Goal: Task Accomplishment & Management: Use online tool/utility

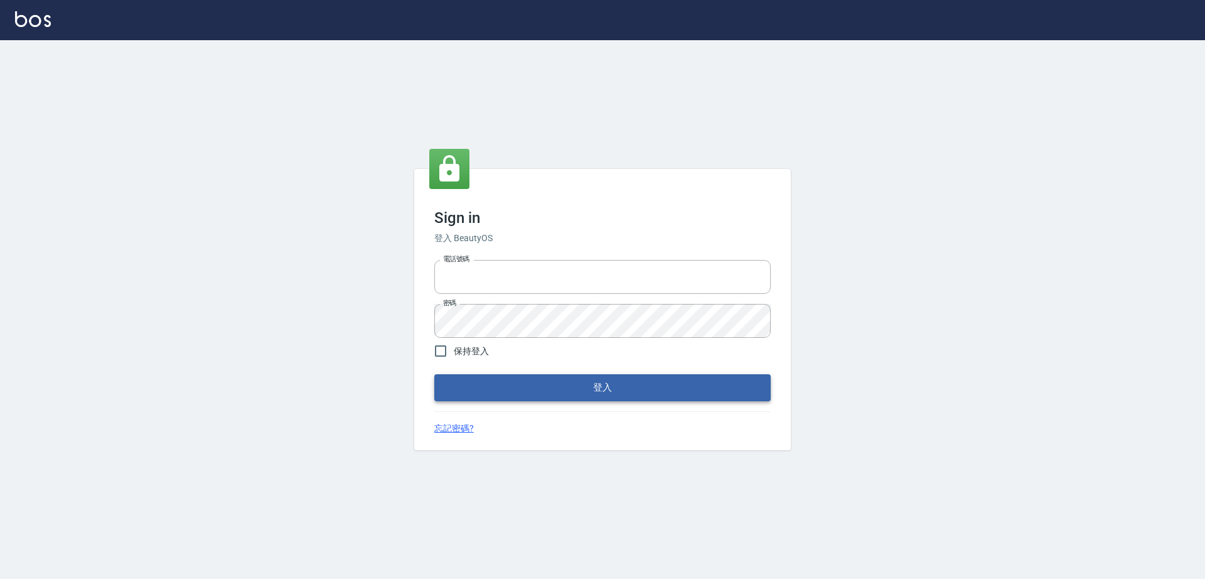
type input "0917735966"
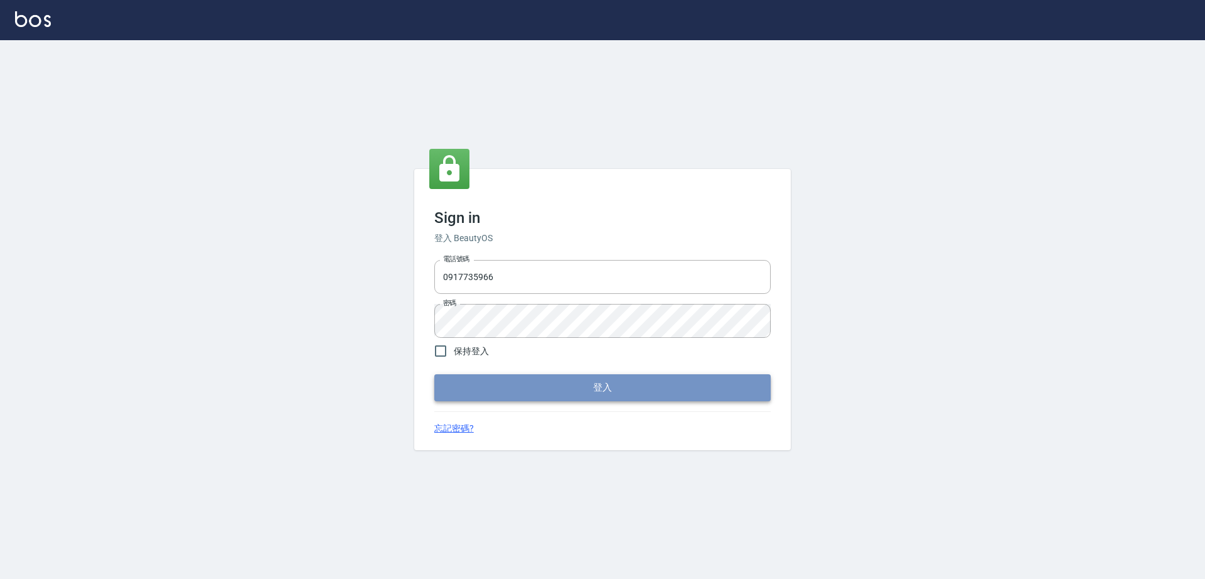
click at [558, 382] on button "登入" at bounding box center [602, 387] width 336 height 26
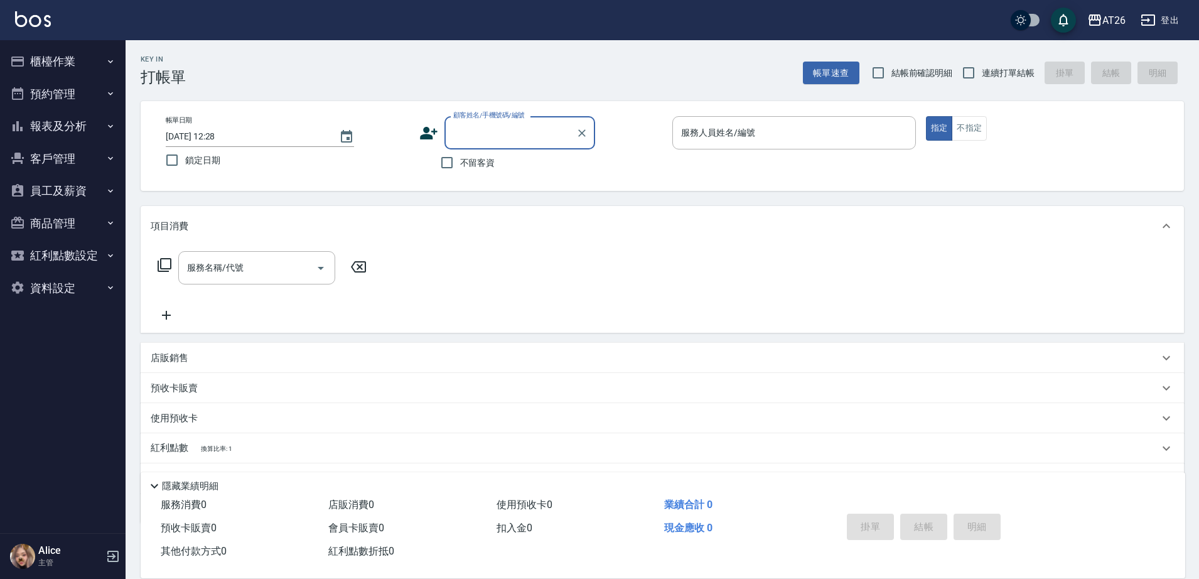
click at [103, 84] on button "預約管理" at bounding box center [62, 94] width 115 height 33
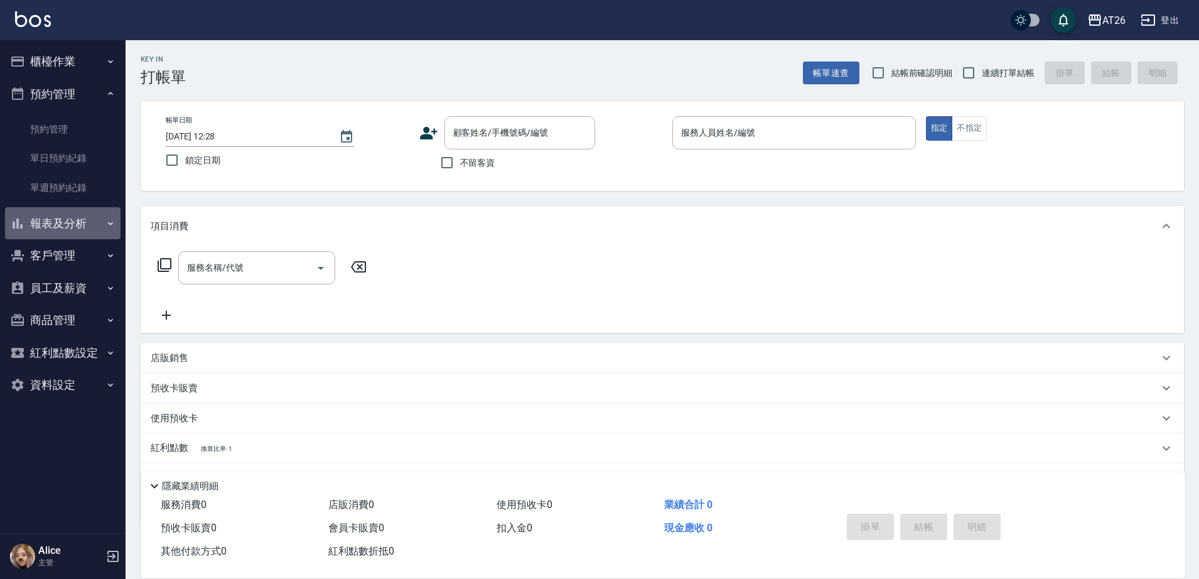
click at [72, 223] on button "報表及分析" at bounding box center [62, 223] width 115 height 33
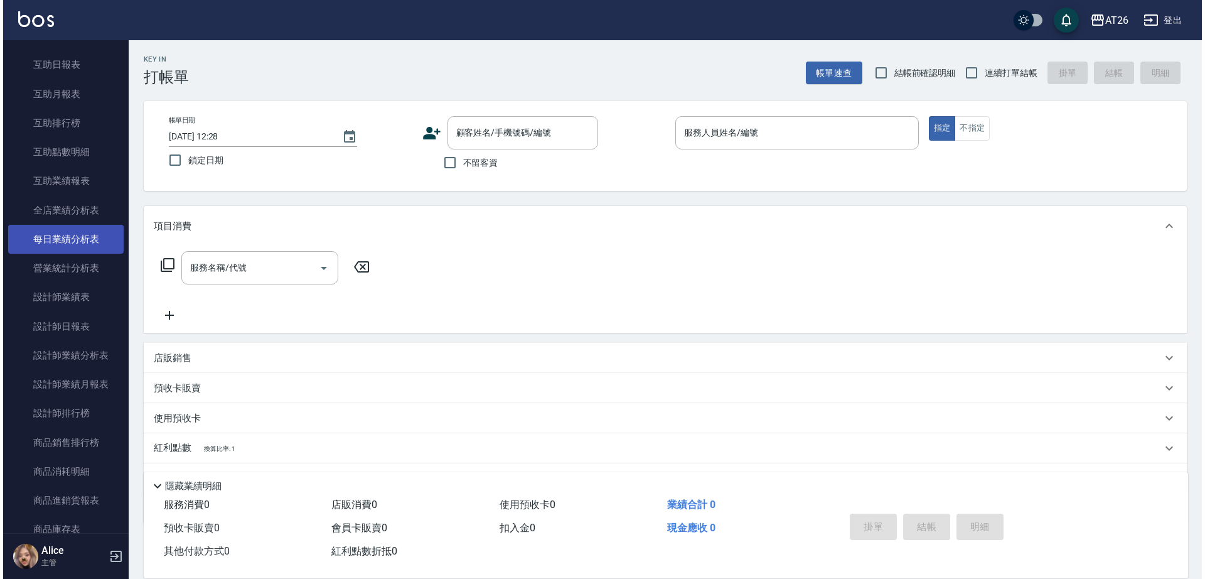
scroll to position [314, 0]
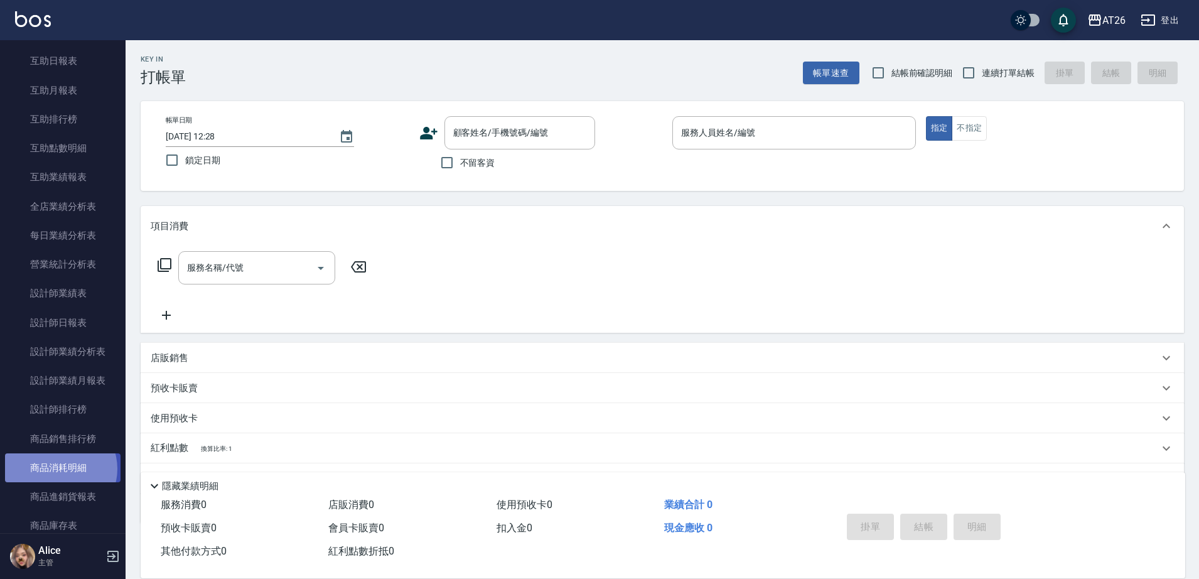
click at [59, 469] on link "商品消耗明細" at bounding box center [62, 467] width 115 height 29
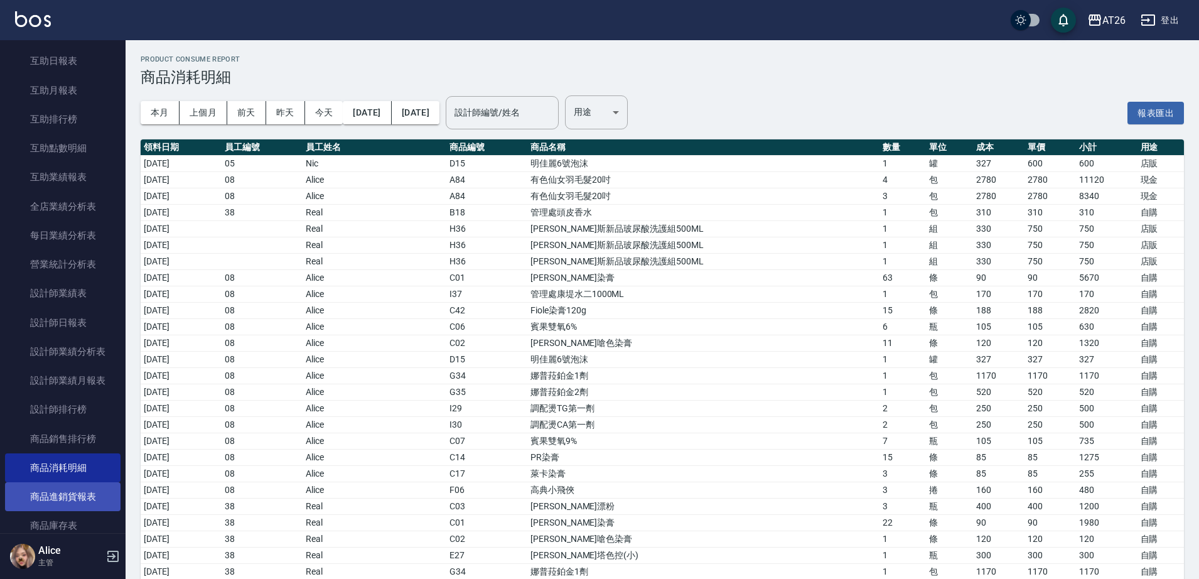
click at [63, 487] on link "商品進銷貨報表" at bounding box center [62, 496] width 115 height 29
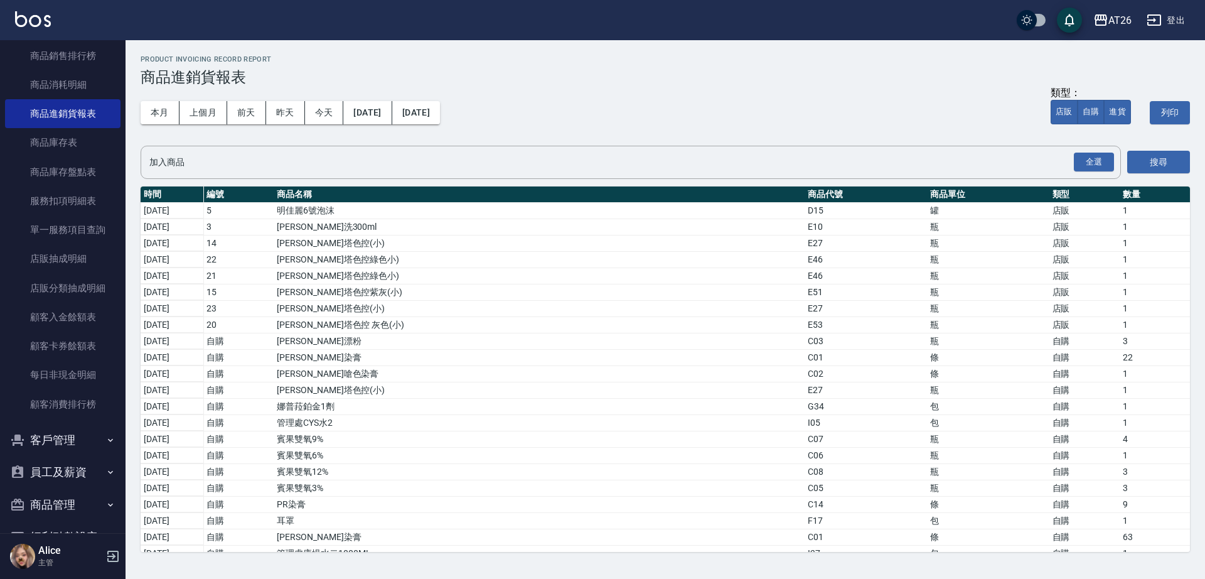
scroll to position [764, 0]
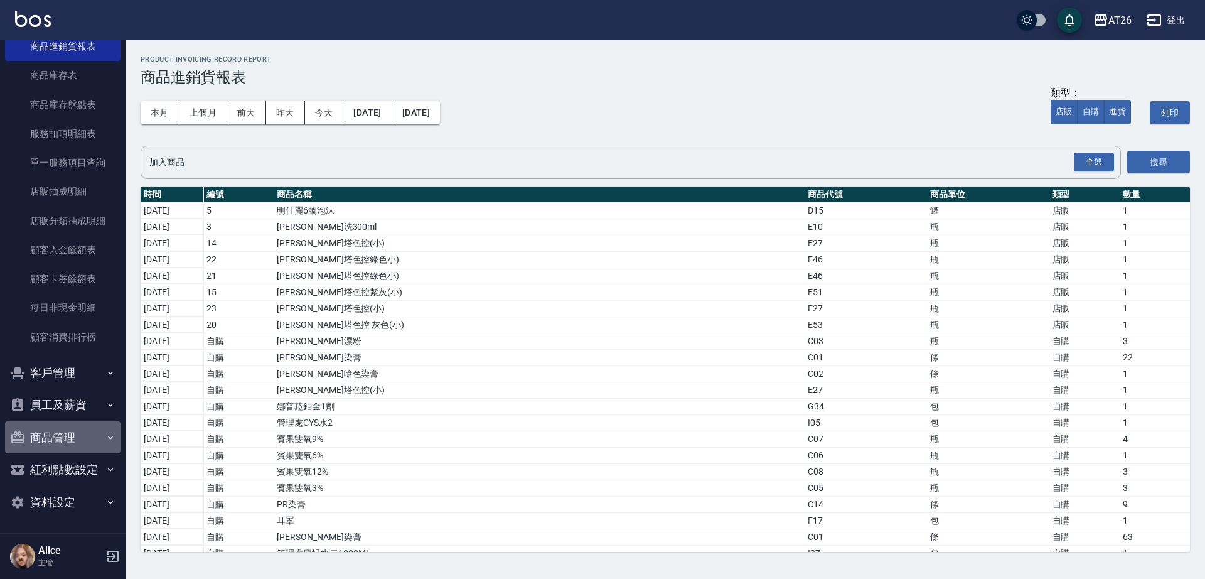
click at [76, 434] on button "商品管理" at bounding box center [62, 437] width 115 height 33
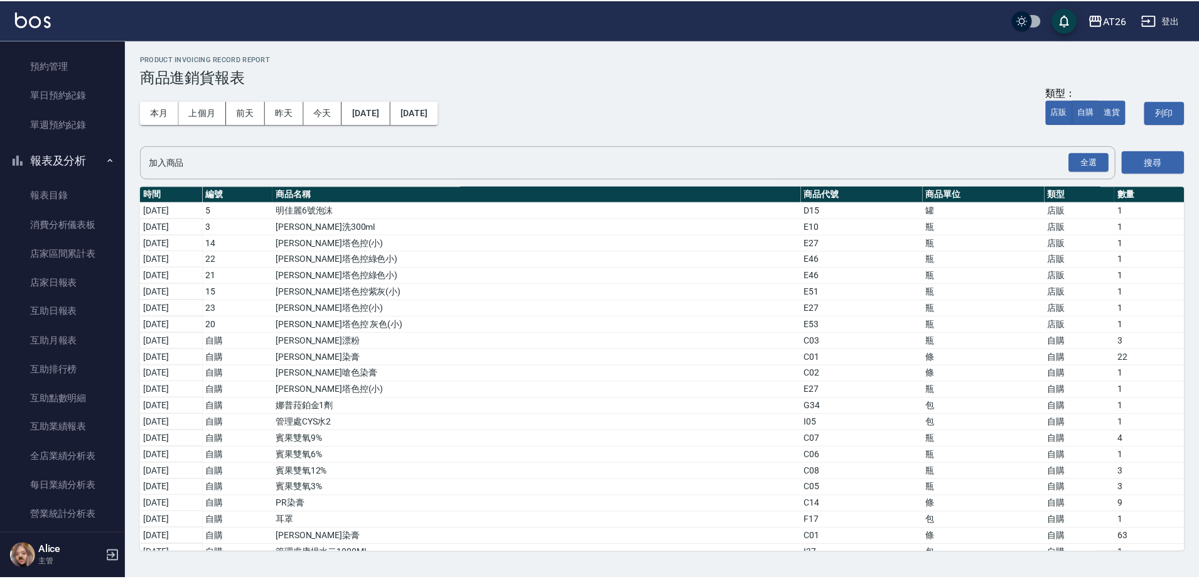
scroll to position [0, 0]
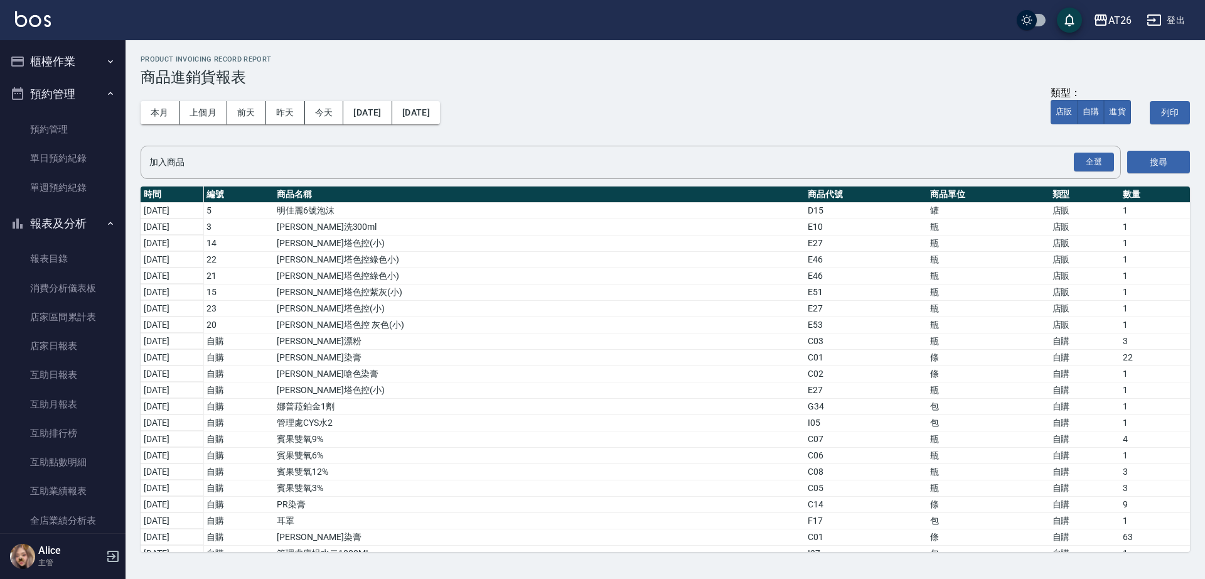
click at [85, 53] on button "櫃檯作業" at bounding box center [62, 61] width 115 height 33
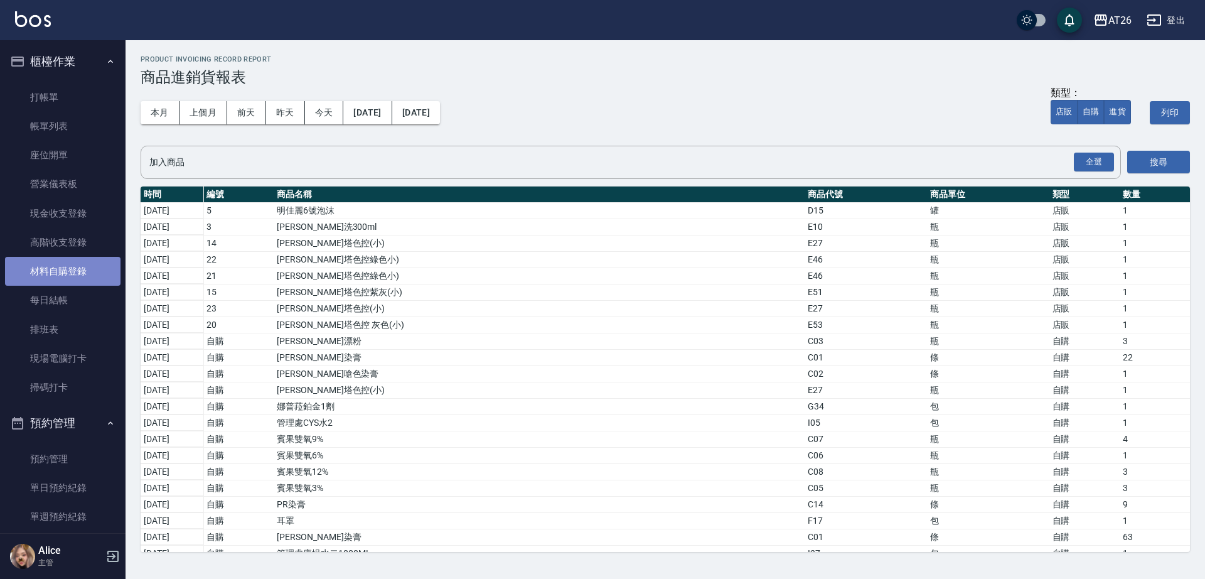
click at [80, 270] on link "材料自購登錄" at bounding box center [62, 271] width 115 height 29
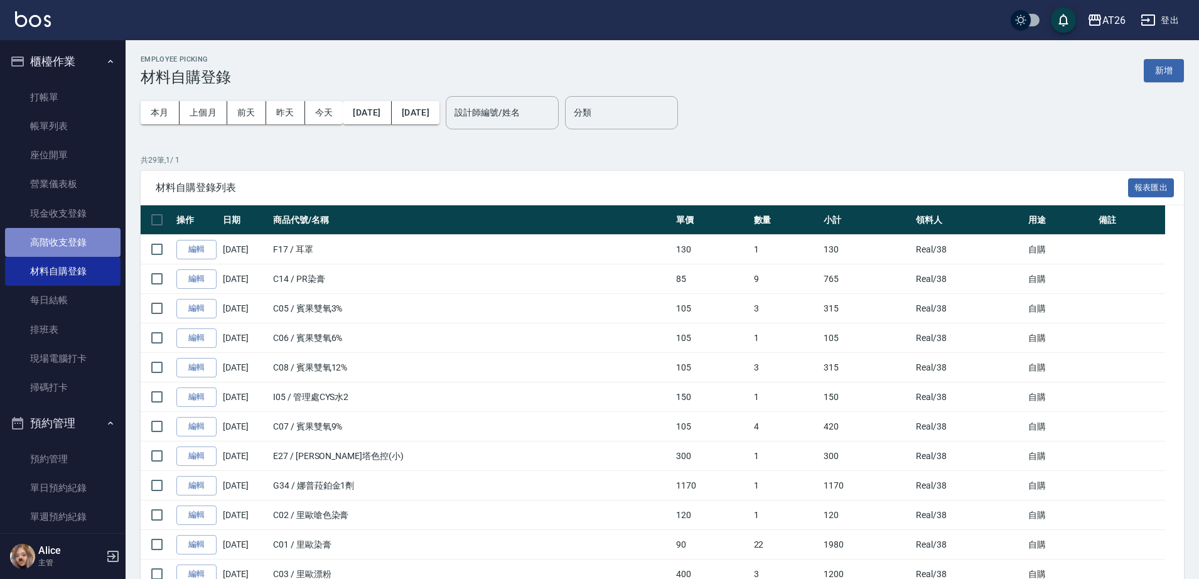
click at [79, 230] on link "高階收支登錄" at bounding box center [62, 242] width 115 height 29
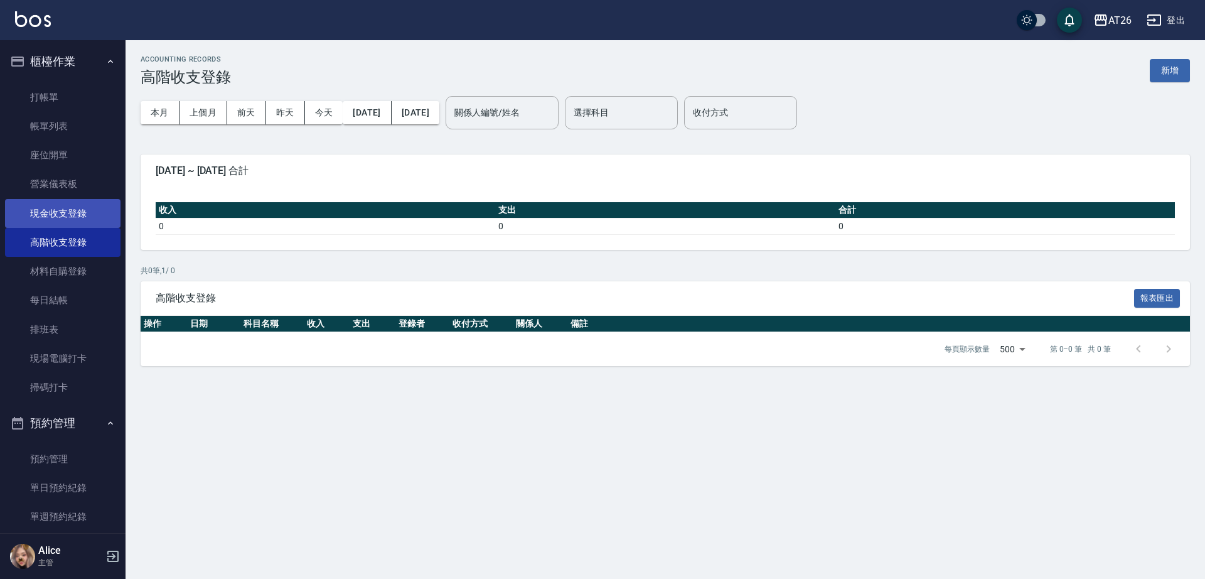
click at [77, 211] on link "現金收支登錄" at bounding box center [62, 213] width 115 height 29
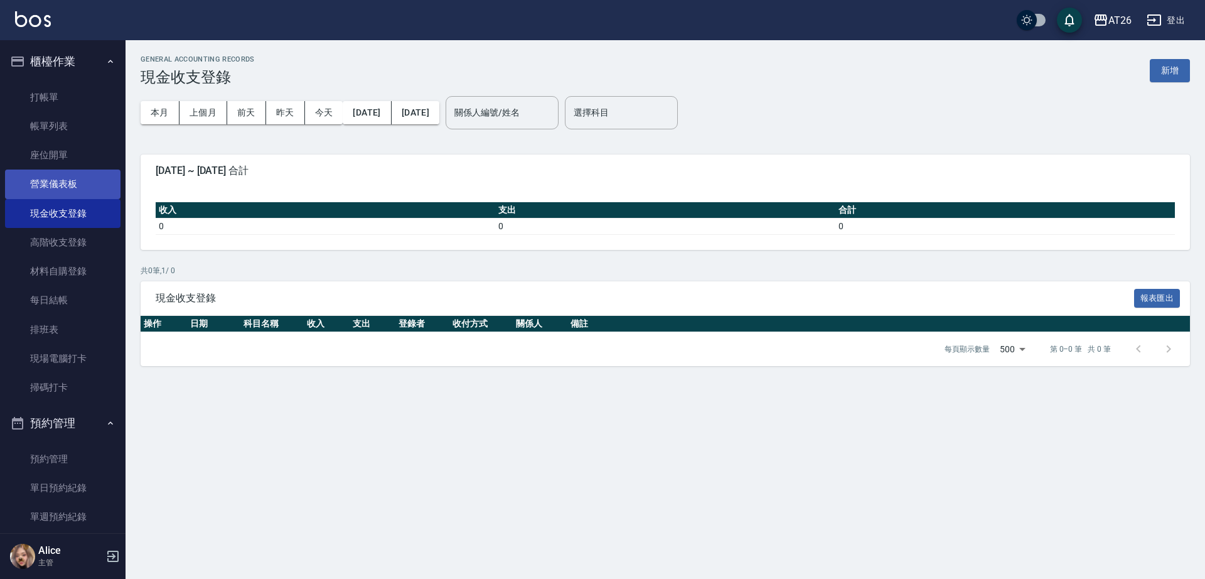
click at [80, 183] on link "營業儀表板" at bounding box center [62, 183] width 115 height 29
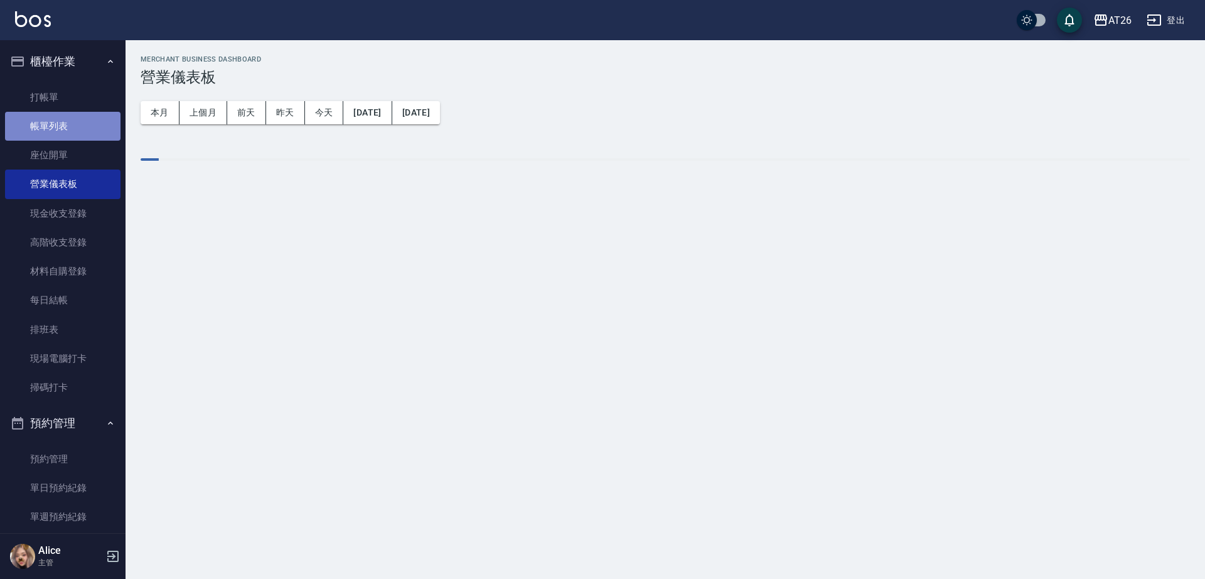
click at [86, 131] on link "帳單列表" at bounding box center [62, 126] width 115 height 29
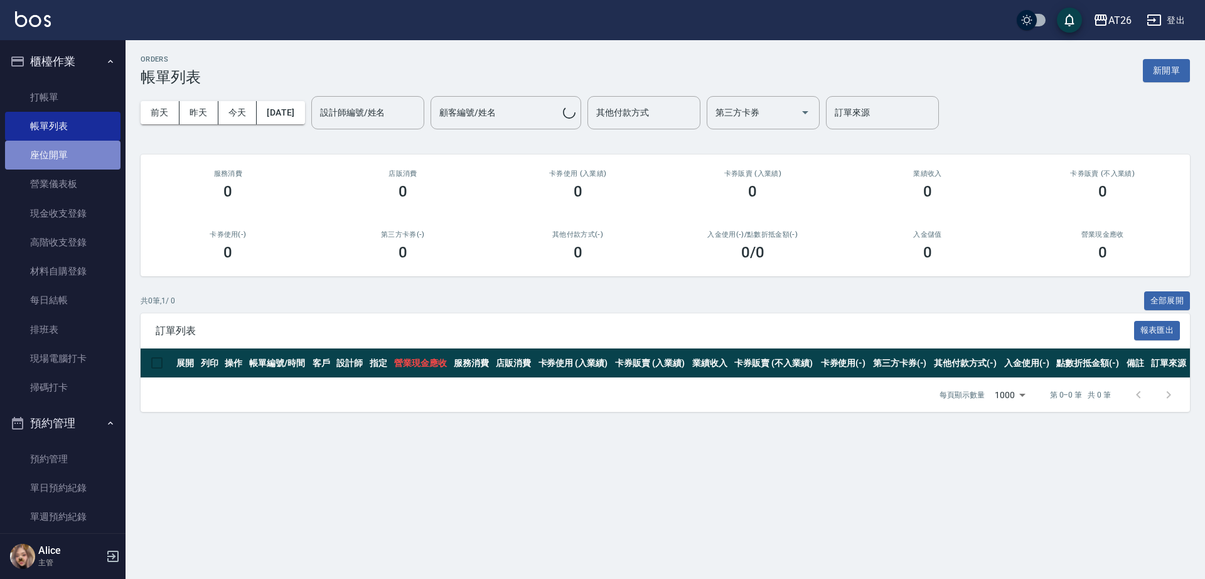
click at [93, 145] on link "座位開單" at bounding box center [62, 155] width 115 height 29
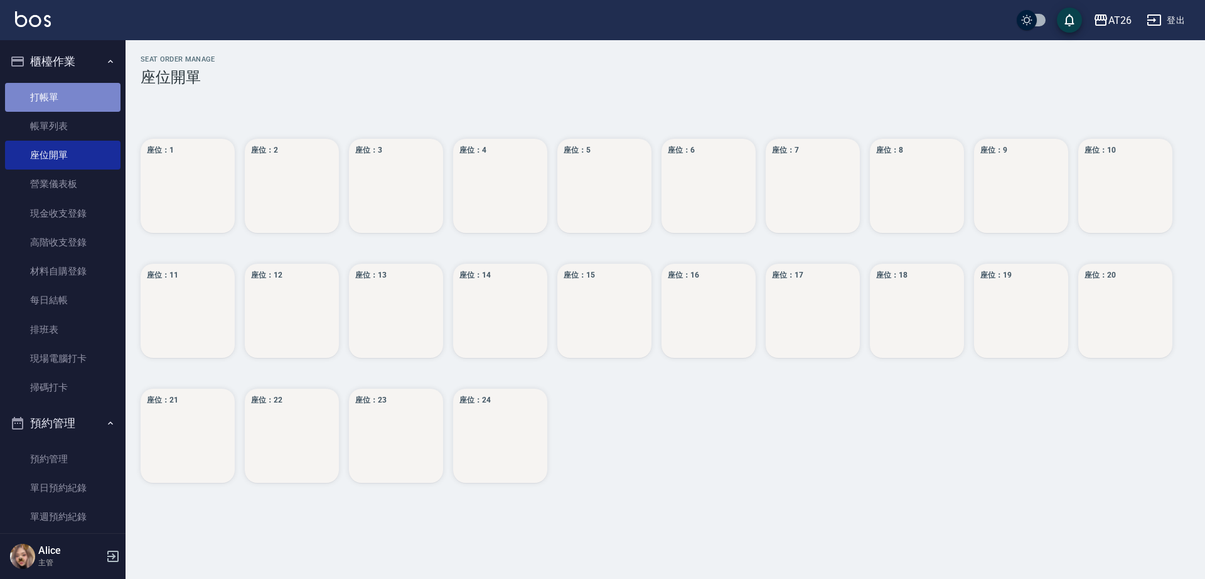
click at [80, 86] on link "打帳單" at bounding box center [62, 97] width 115 height 29
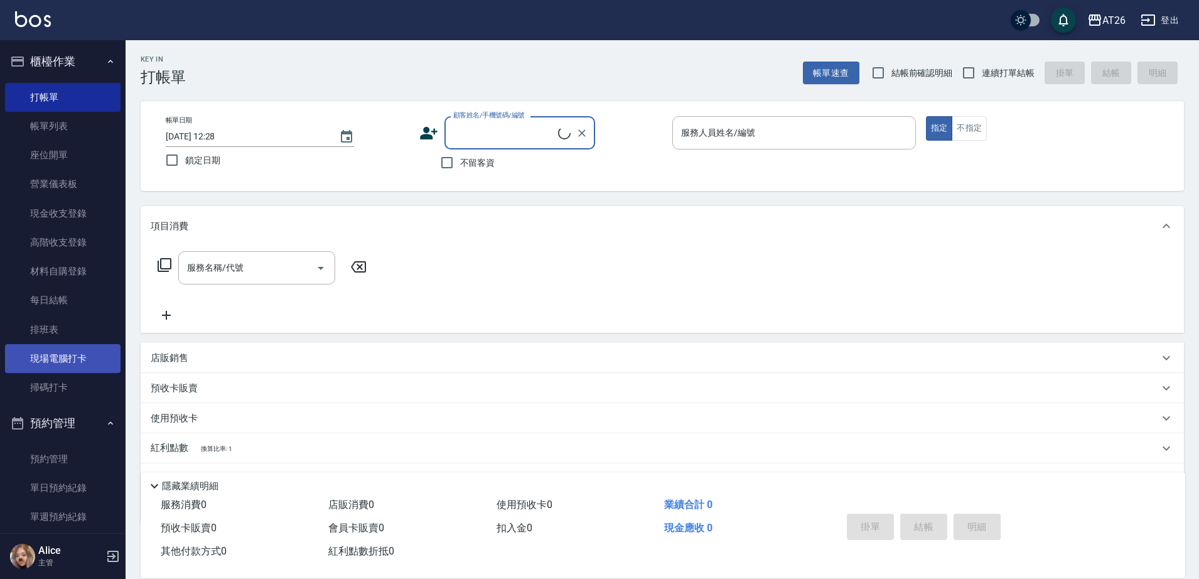
click at [81, 361] on link "現場電腦打卡" at bounding box center [62, 358] width 115 height 29
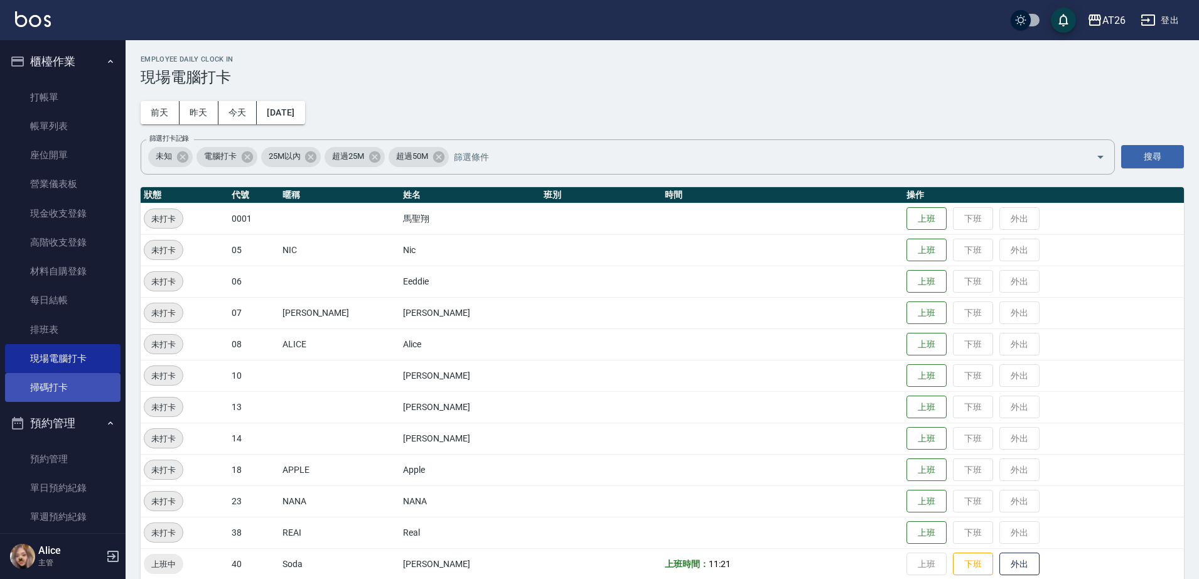
click at [79, 378] on link "掃碼打卡" at bounding box center [62, 387] width 115 height 29
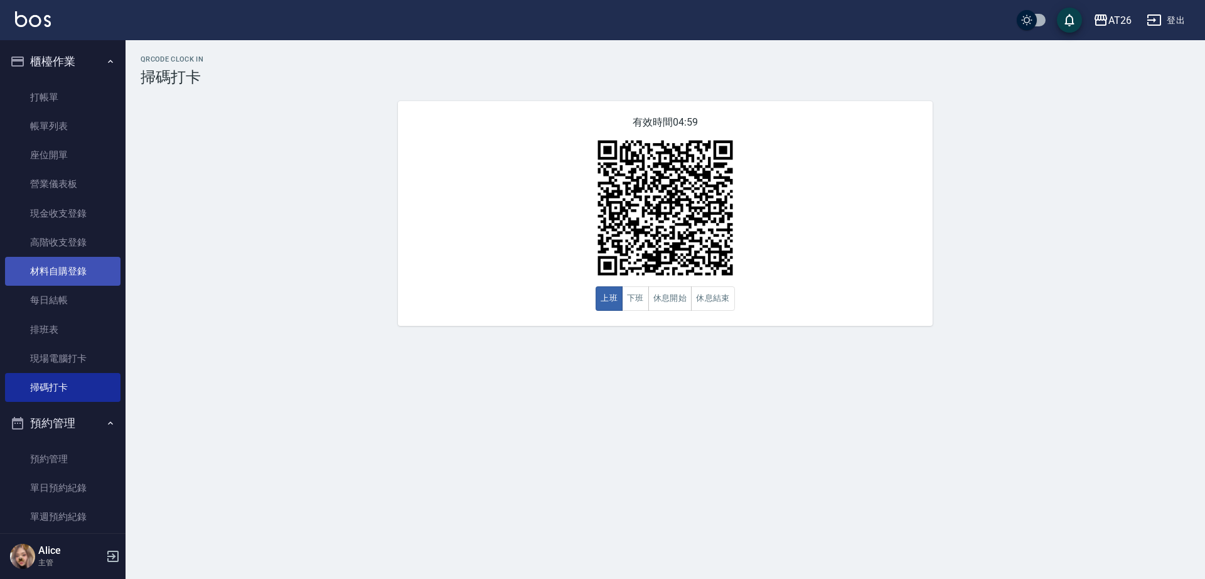
click at [95, 269] on link "材料自購登錄" at bounding box center [62, 271] width 115 height 29
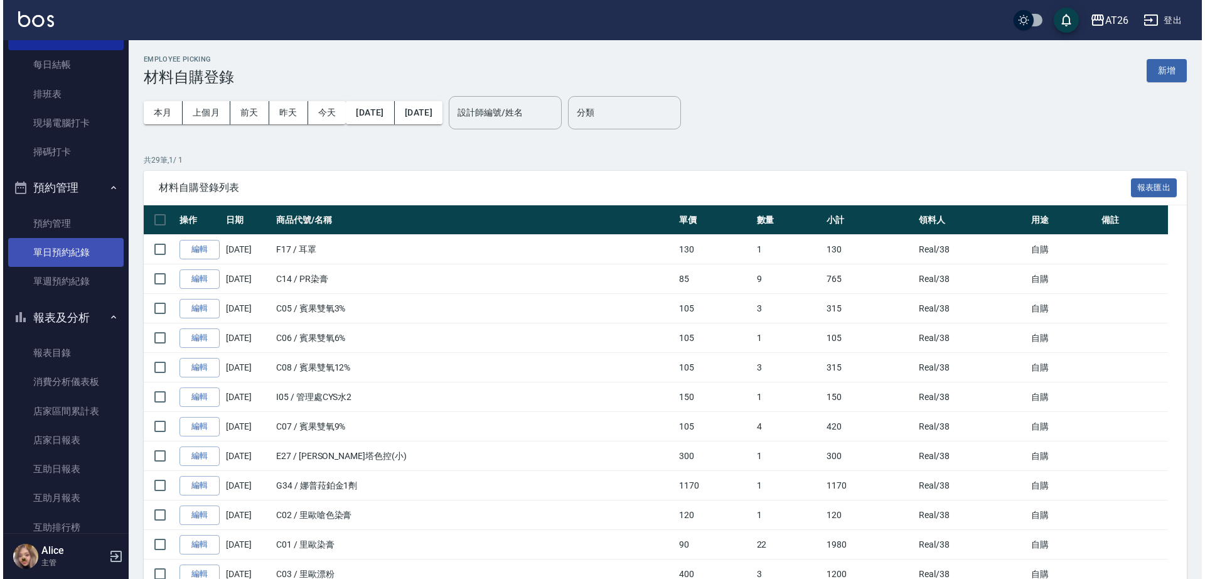
scroll to position [314, 0]
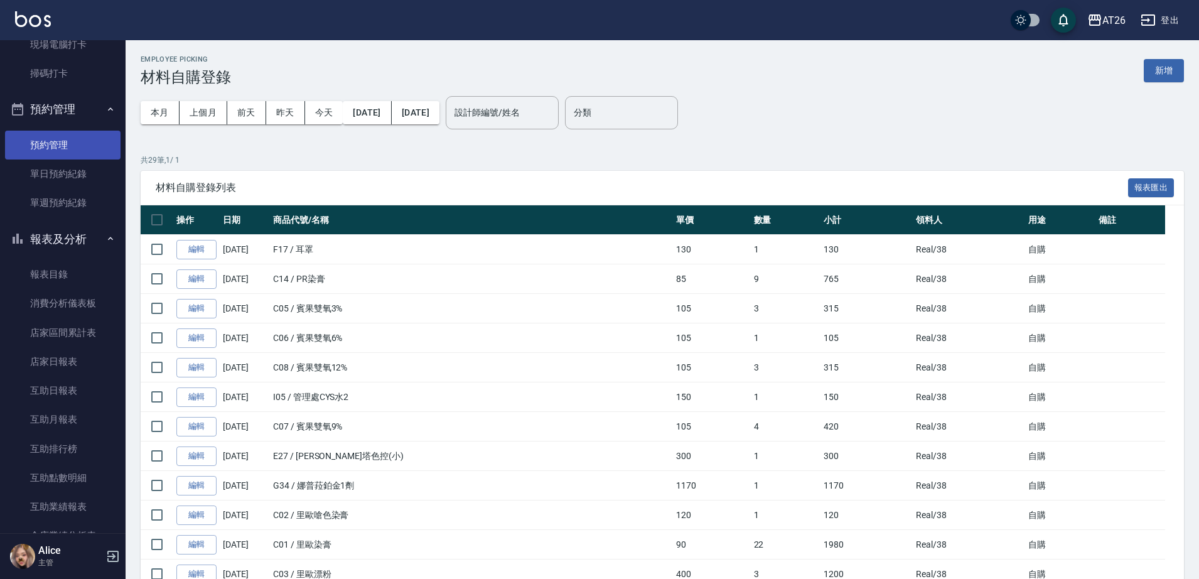
click at [58, 153] on link "預約管理" at bounding box center [62, 145] width 115 height 29
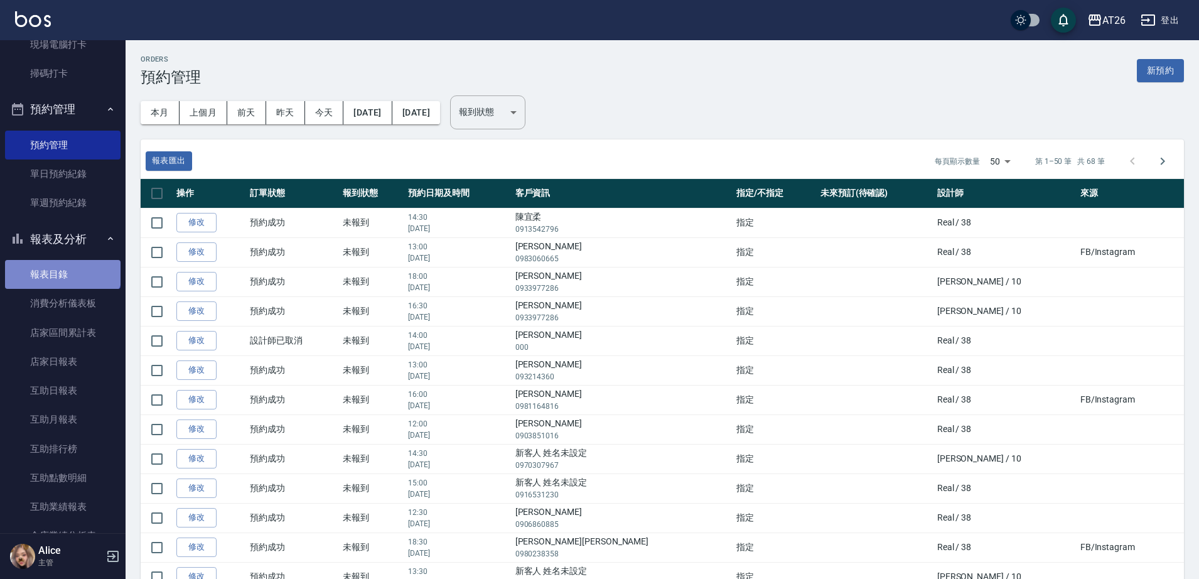
click at [62, 262] on link "報表目錄" at bounding box center [62, 274] width 115 height 29
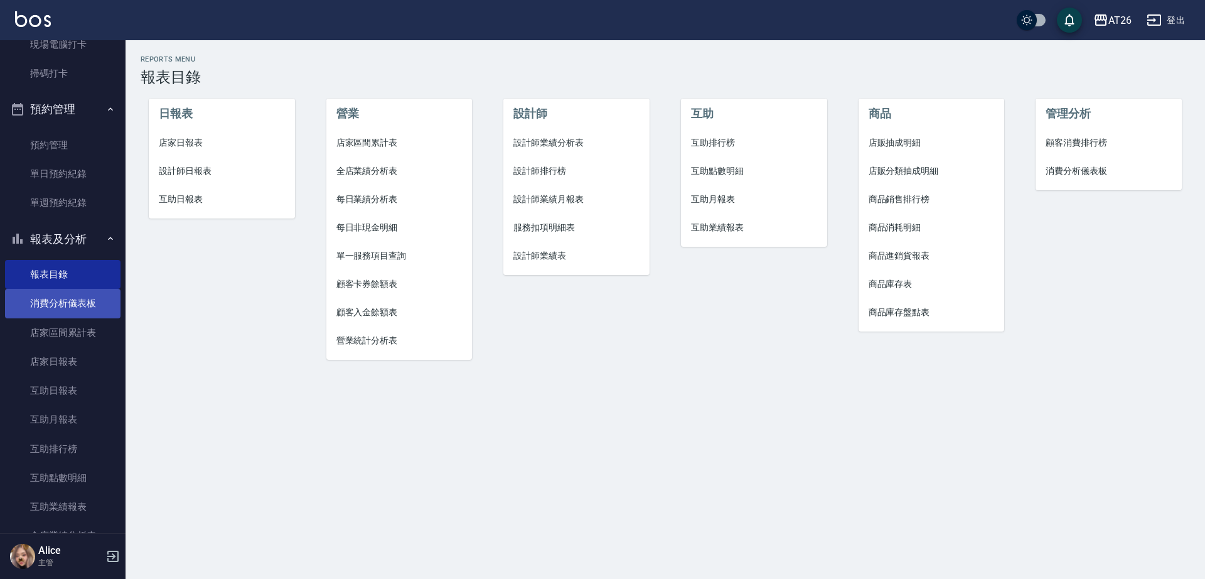
click at [65, 289] on link "消費分析儀表板" at bounding box center [62, 303] width 115 height 29
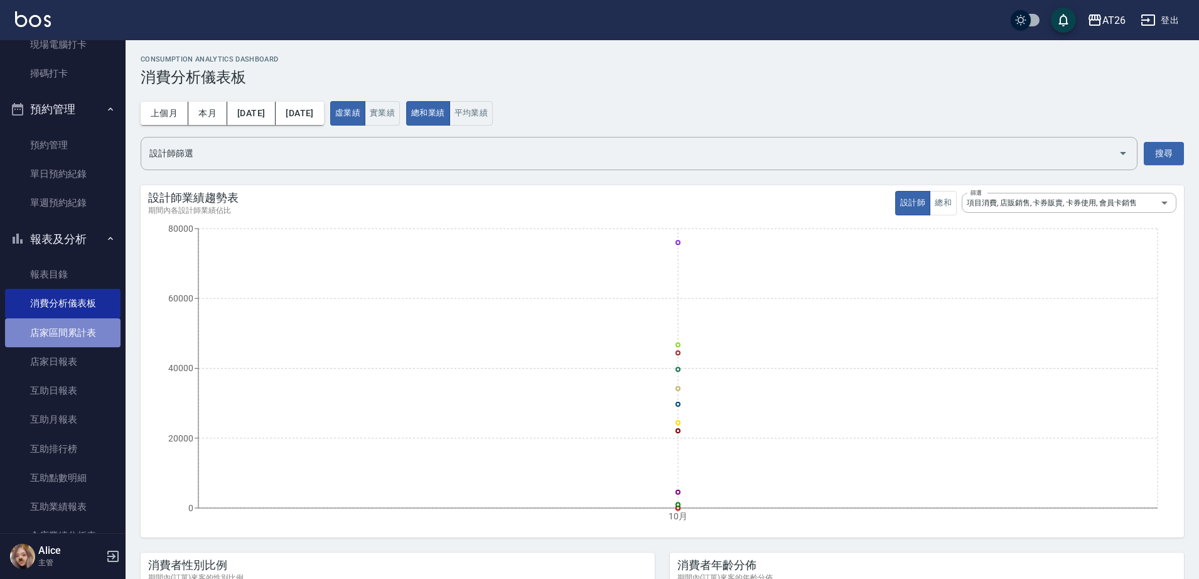
click at [70, 321] on link "店家區間累計表" at bounding box center [62, 332] width 115 height 29
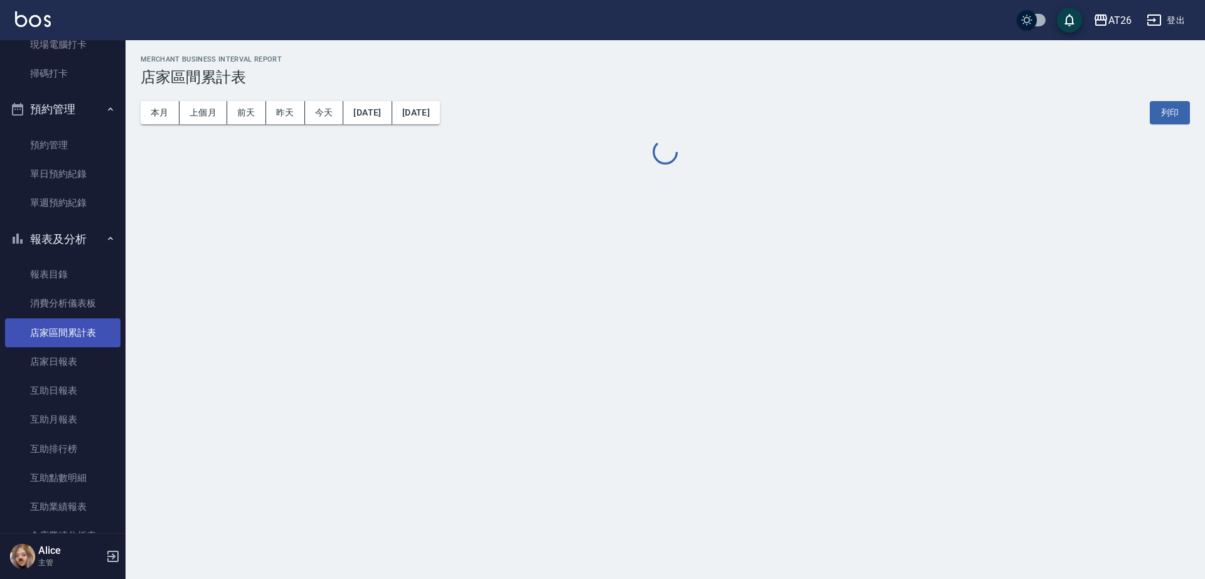
scroll to position [471, 0]
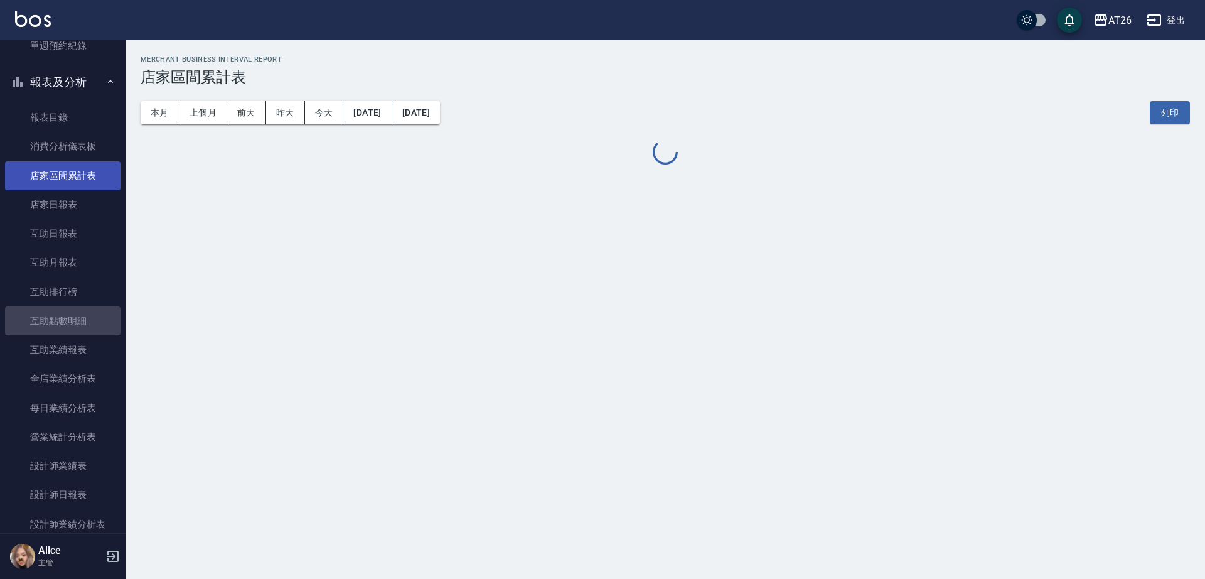
click at [70, 321] on link "互助點數明細" at bounding box center [62, 320] width 115 height 29
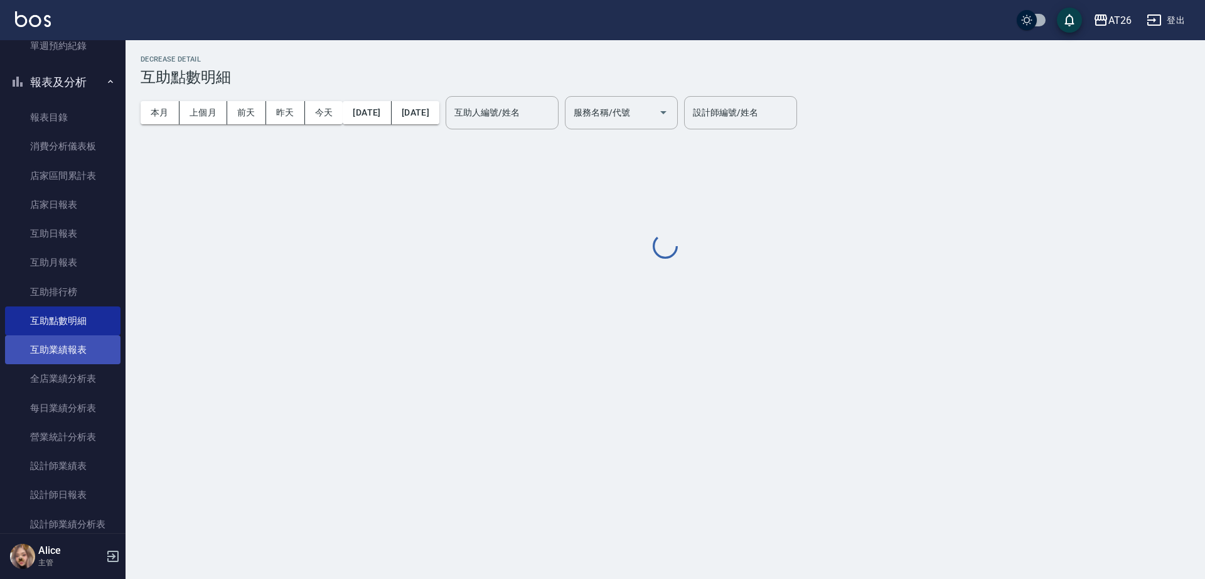
click at [70, 338] on link "互助業績報表" at bounding box center [62, 349] width 115 height 29
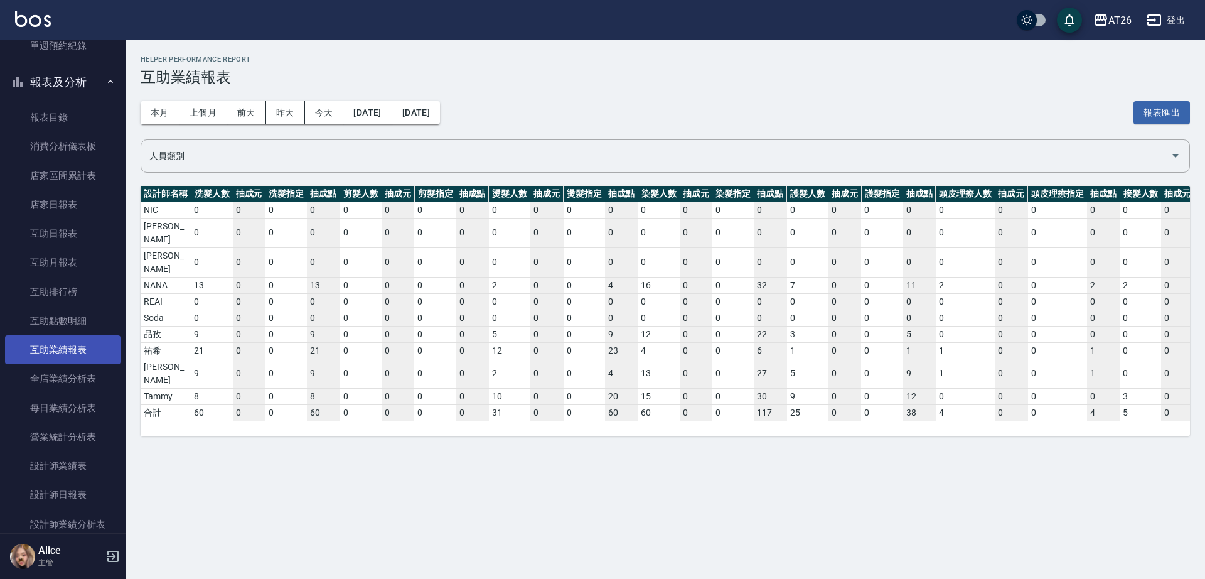
click at [73, 357] on link "互助業績報表" at bounding box center [62, 349] width 115 height 29
click at [74, 372] on link "全店業績分析表" at bounding box center [62, 378] width 115 height 29
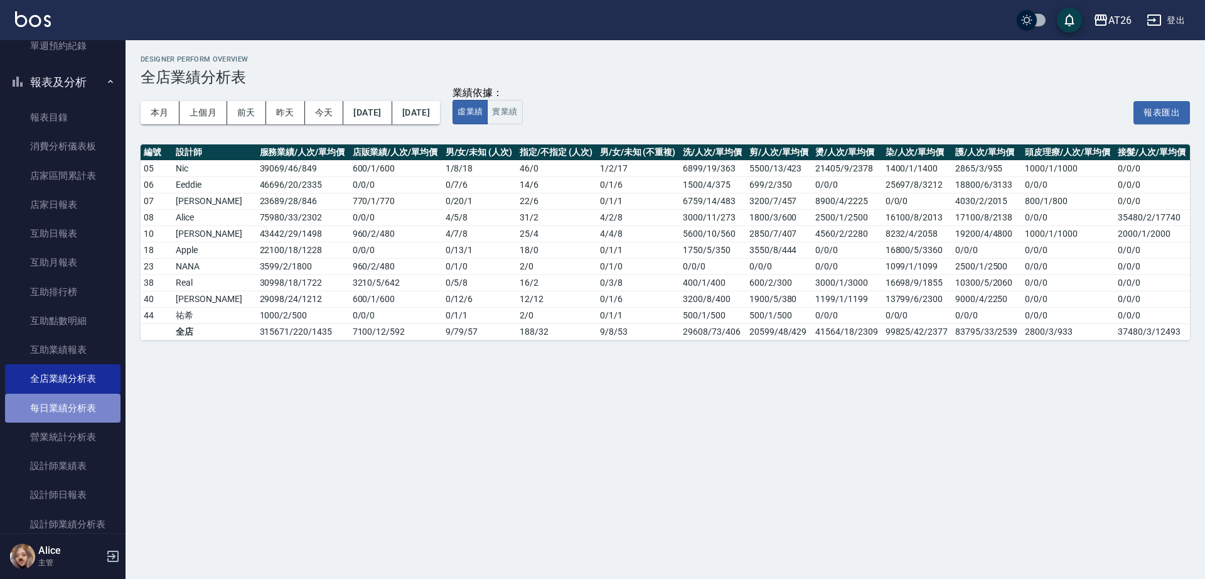
click at [74, 412] on link "每日業績分析表" at bounding box center [62, 408] width 115 height 29
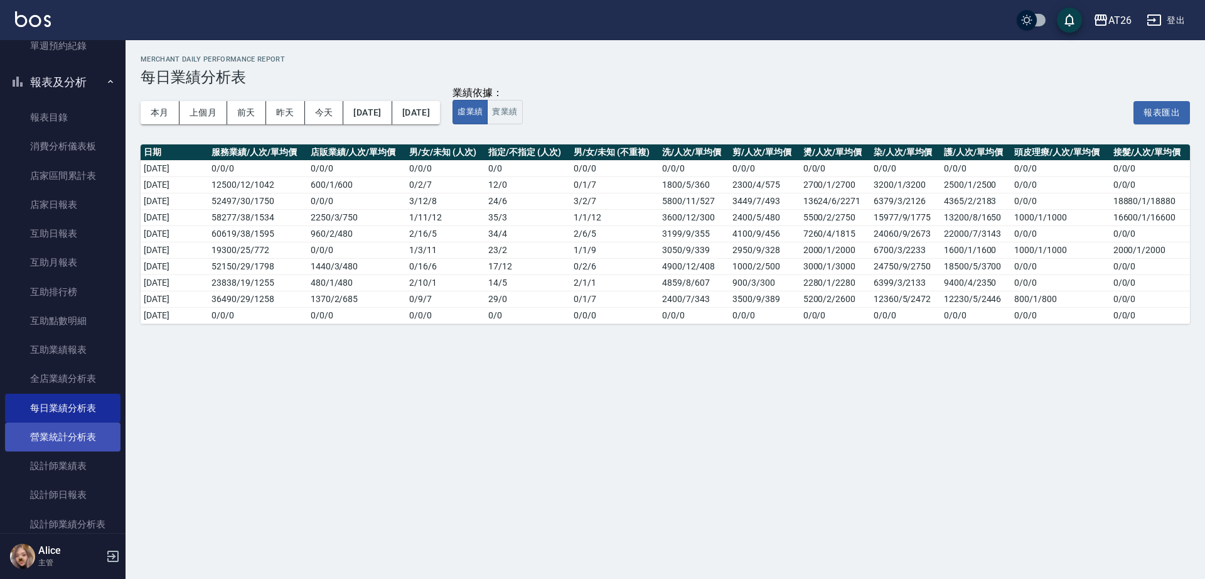
click at [69, 436] on link "營業統計分析表" at bounding box center [62, 436] width 115 height 29
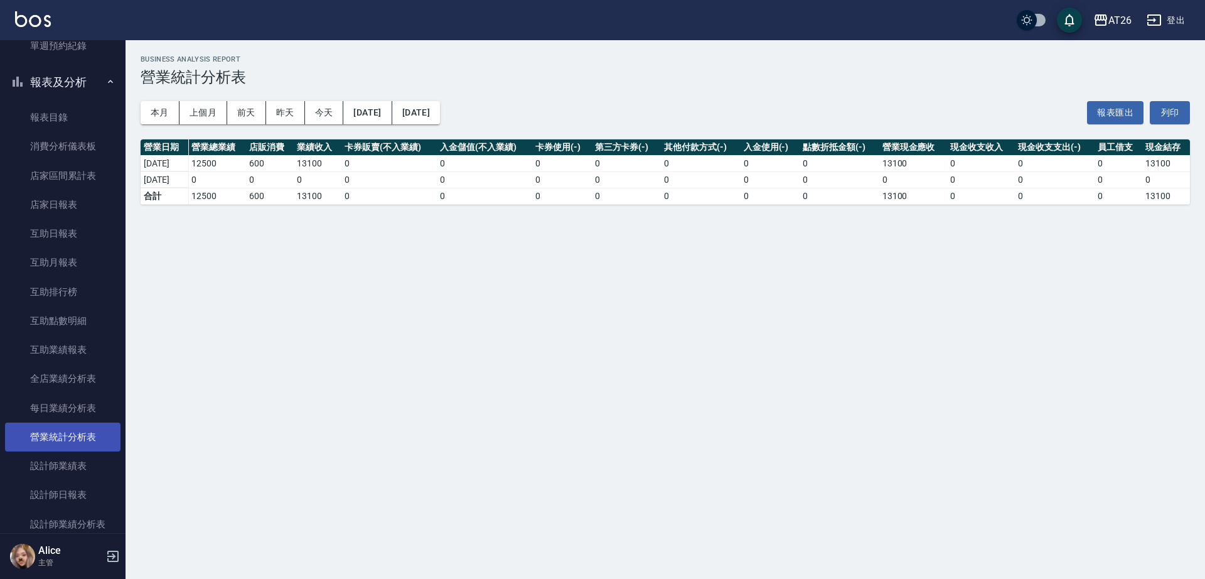
scroll to position [706, 0]
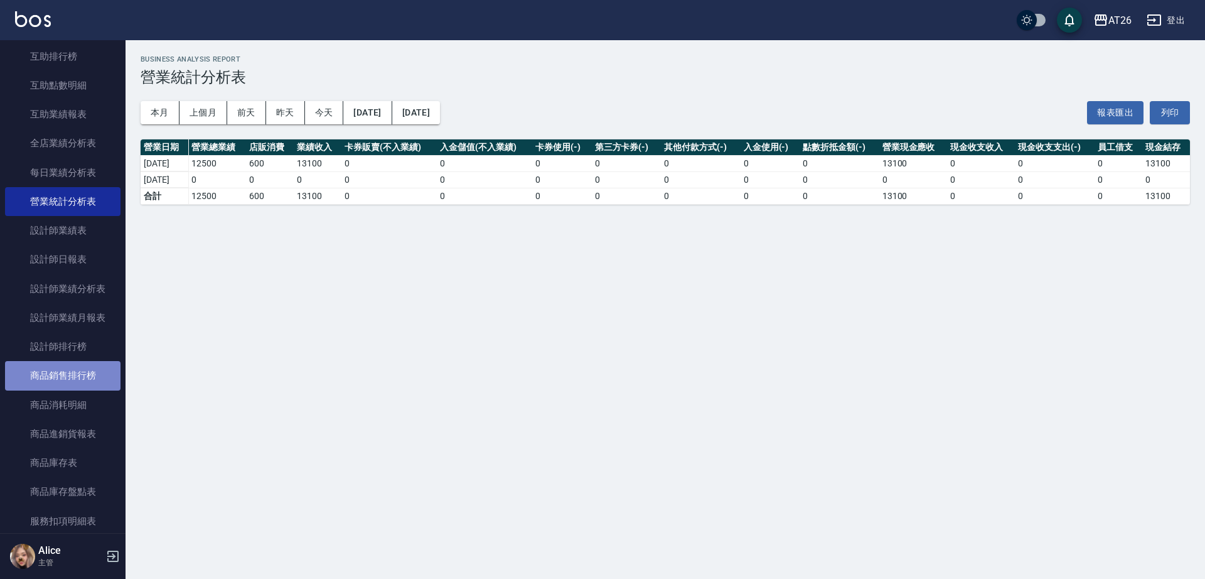
click at [83, 373] on link "商品銷售排行榜" at bounding box center [62, 375] width 115 height 29
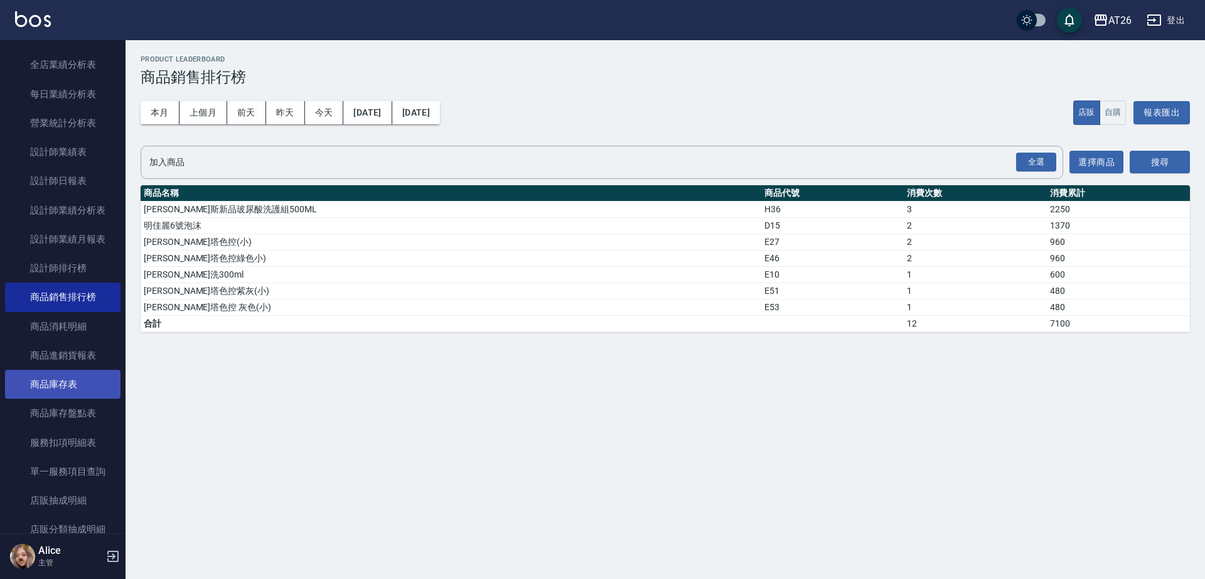
scroll to position [863, 0]
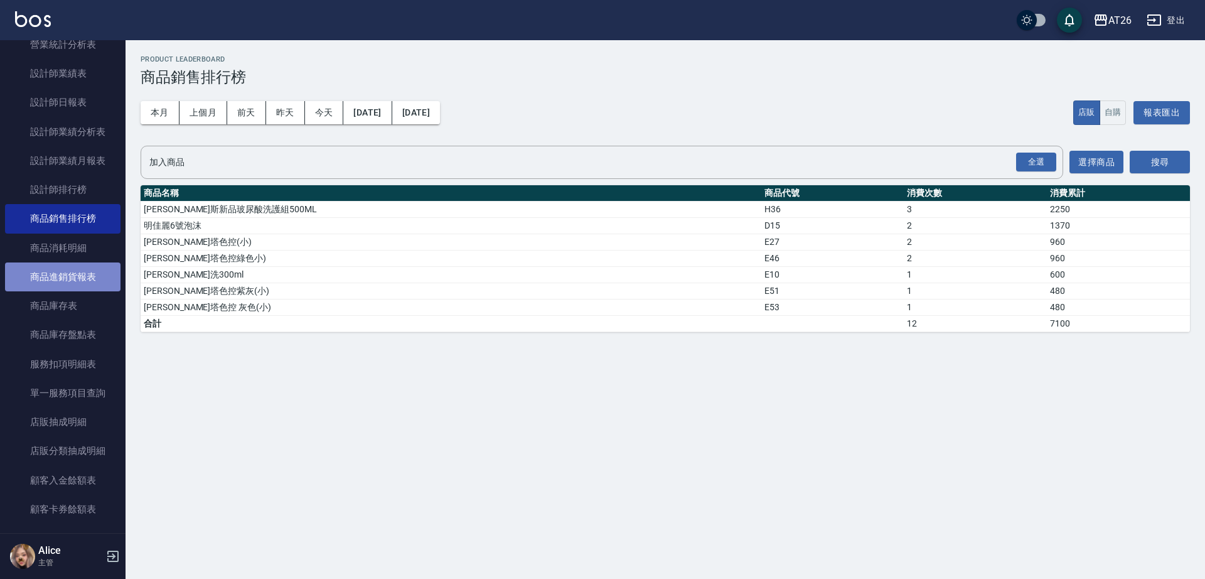
click at [72, 271] on link "商品進銷貨報表" at bounding box center [62, 276] width 115 height 29
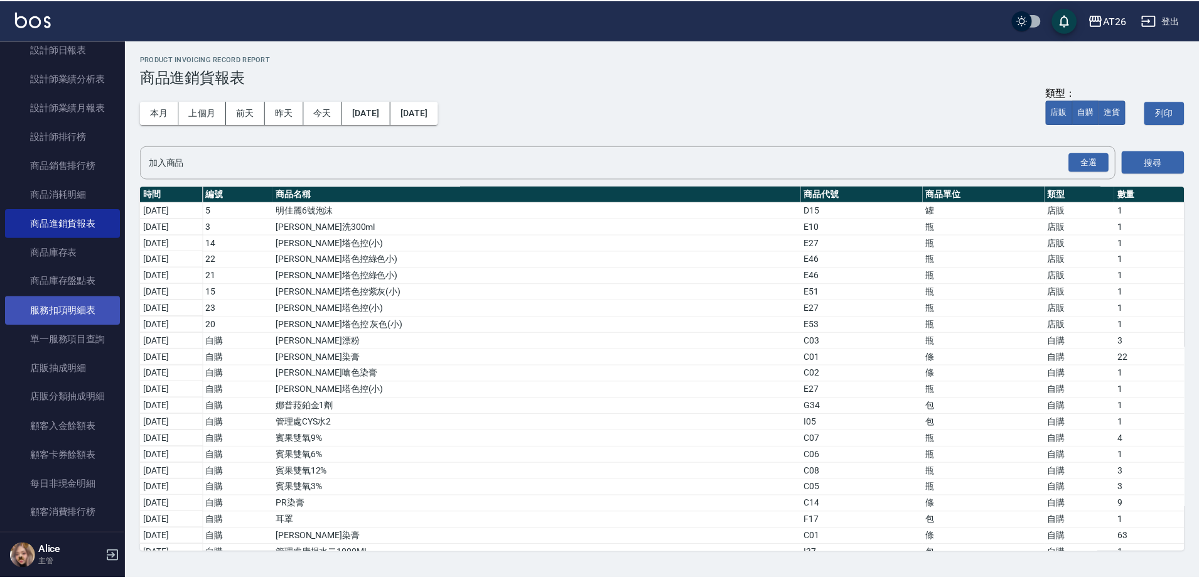
scroll to position [942, 0]
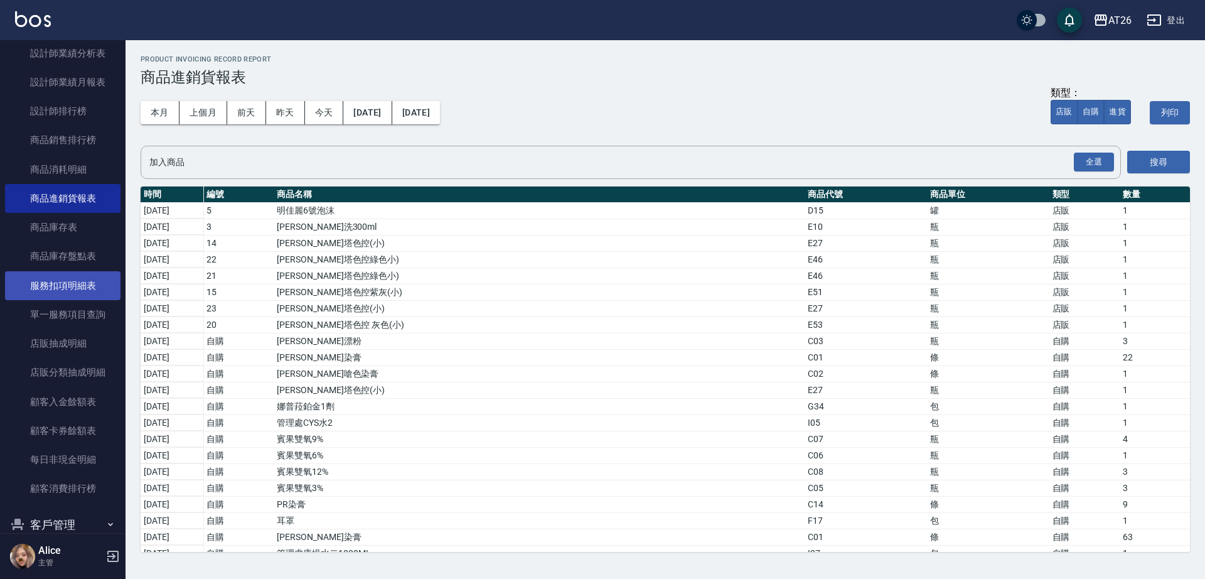
click at [91, 360] on link "店販分類抽成明細" at bounding box center [62, 372] width 115 height 29
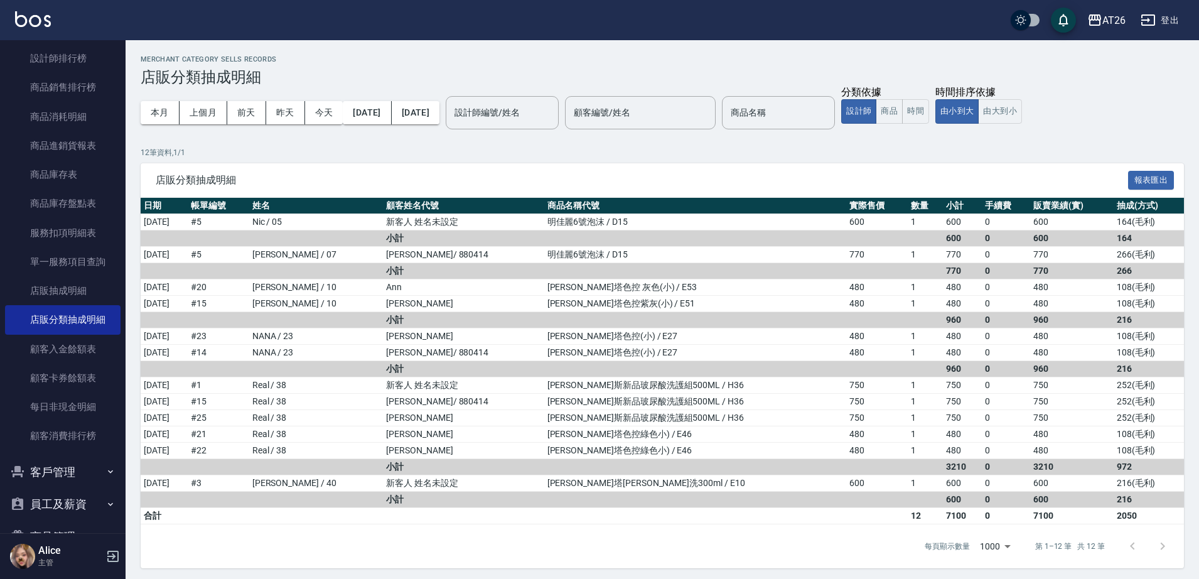
scroll to position [1098, 0]
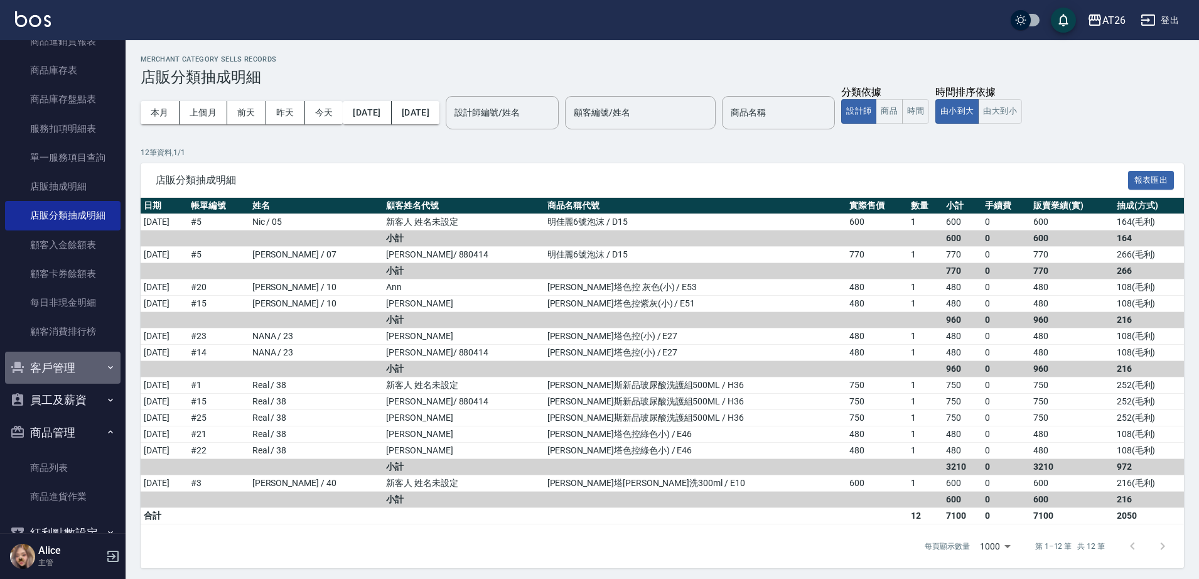
click at [86, 363] on button "客戶管理" at bounding box center [62, 367] width 115 height 33
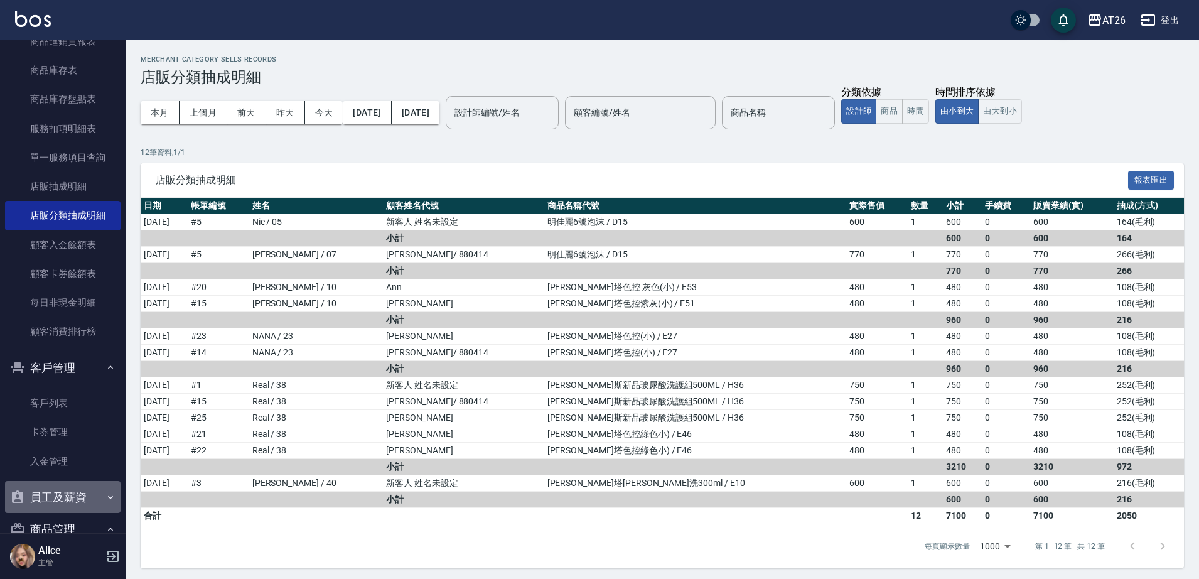
click at [78, 493] on button "員工及薪資" at bounding box center [62, 497] width 115 height 33
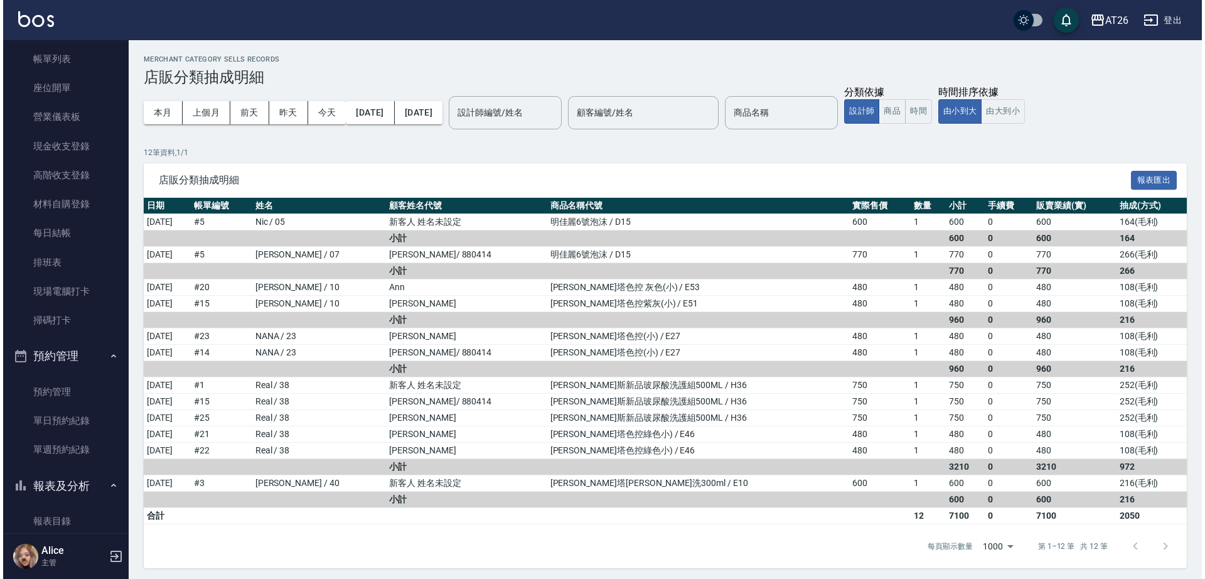
scroll to position [0, 0]
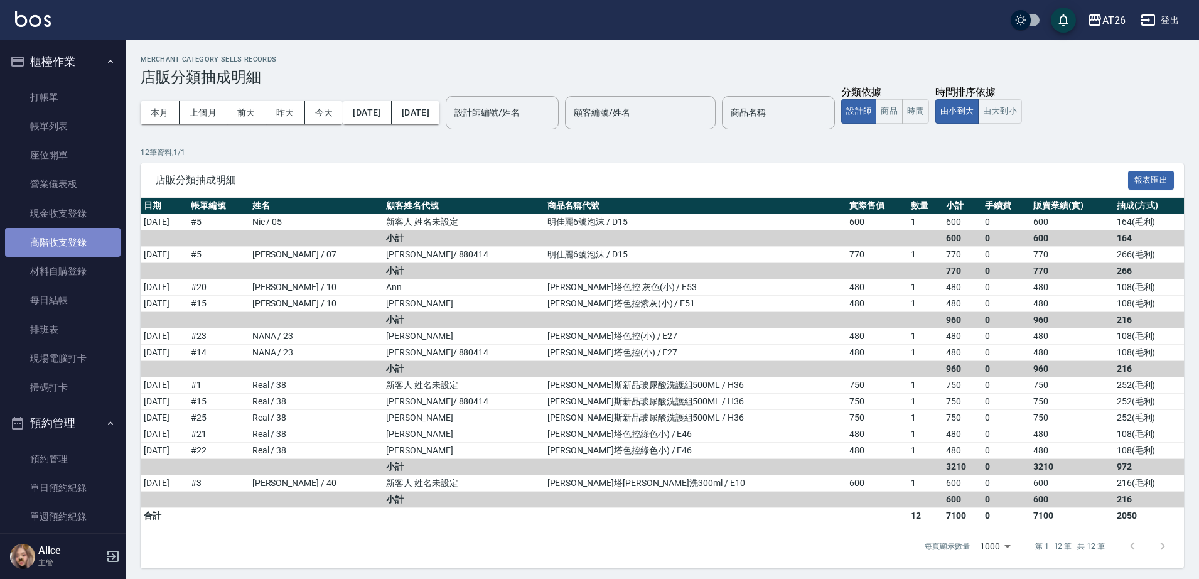
click at [63, 234] on link "高階收支登錄" at bounding box center [62, 242] width 115 height 29
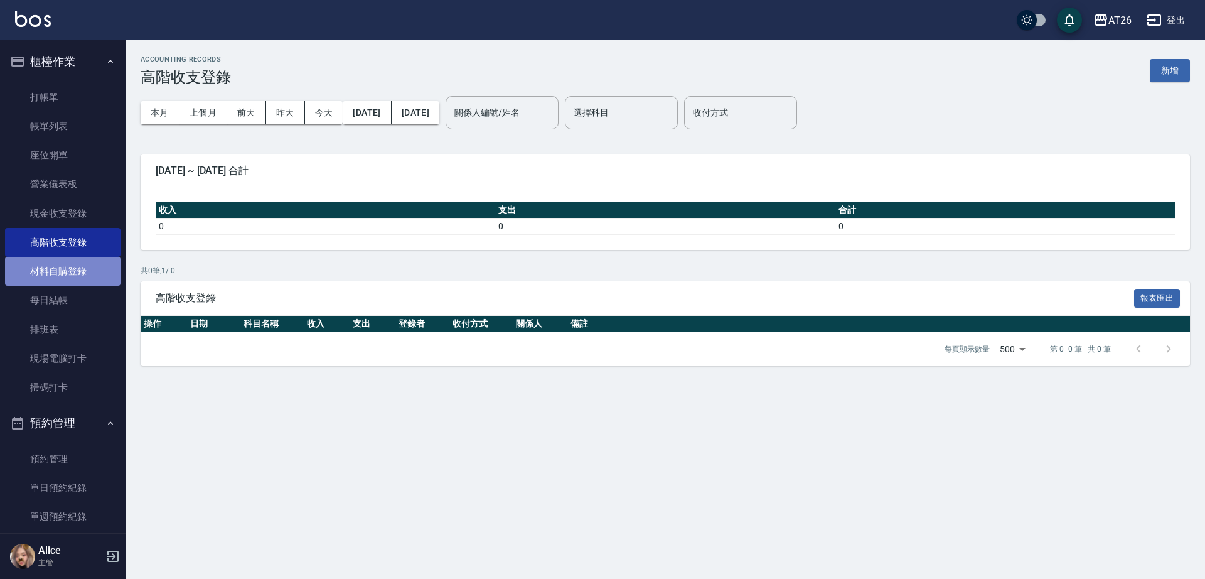
click at [73, 264] on link "材料自購登錄" at bounding box center [62, 271] width 115 height 29
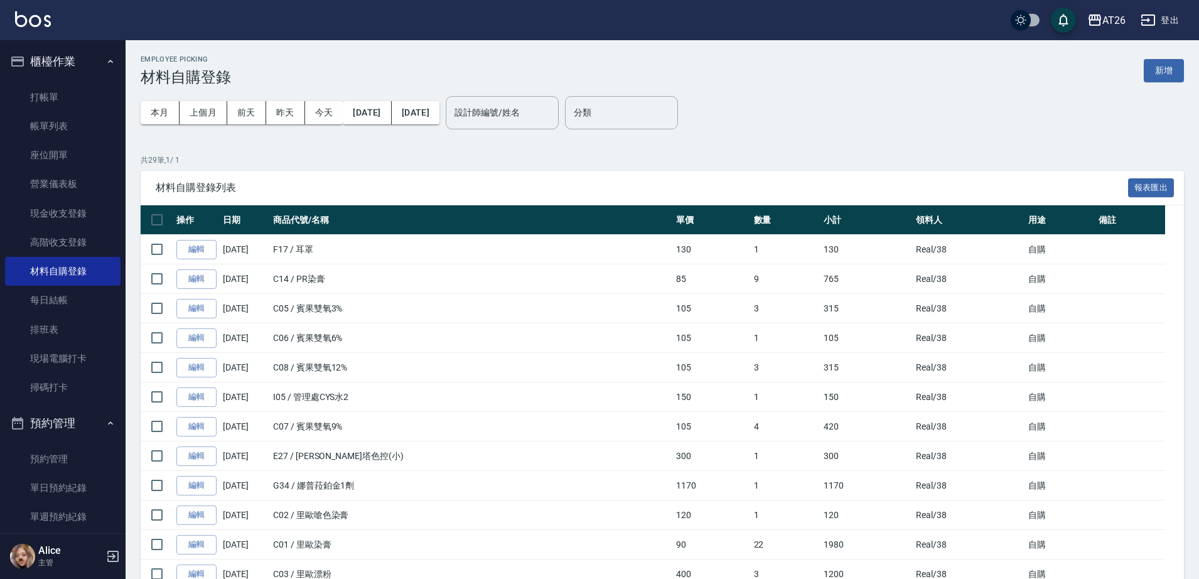
click at [1172, 56] on div "Employee Picking 材料自購登錄 新增" at bounding box center [662, 70] width 1043 height 31
click at [1166, 62] on button "新增" at bounding box center [1164, 70] width 40 height 23
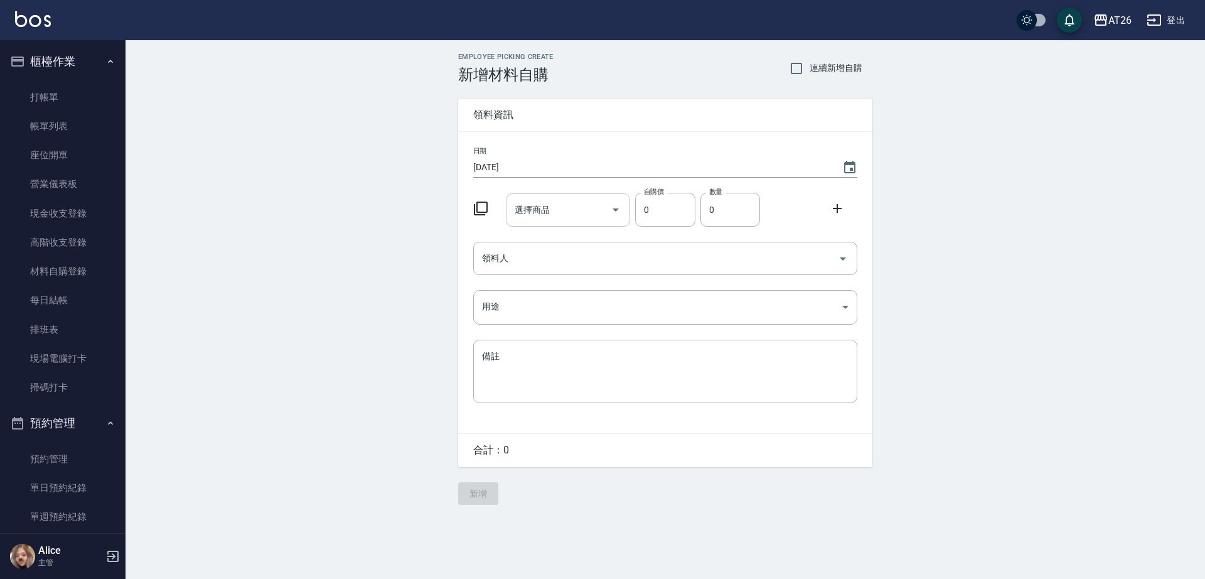
click at [598, 207] on keeper-lock "Open Keeper Popup" at bounding box center [595, 209] width 15 height 15
click at [621, 217] on button "Open" at bounding box center [616, 210] width 20 height 20
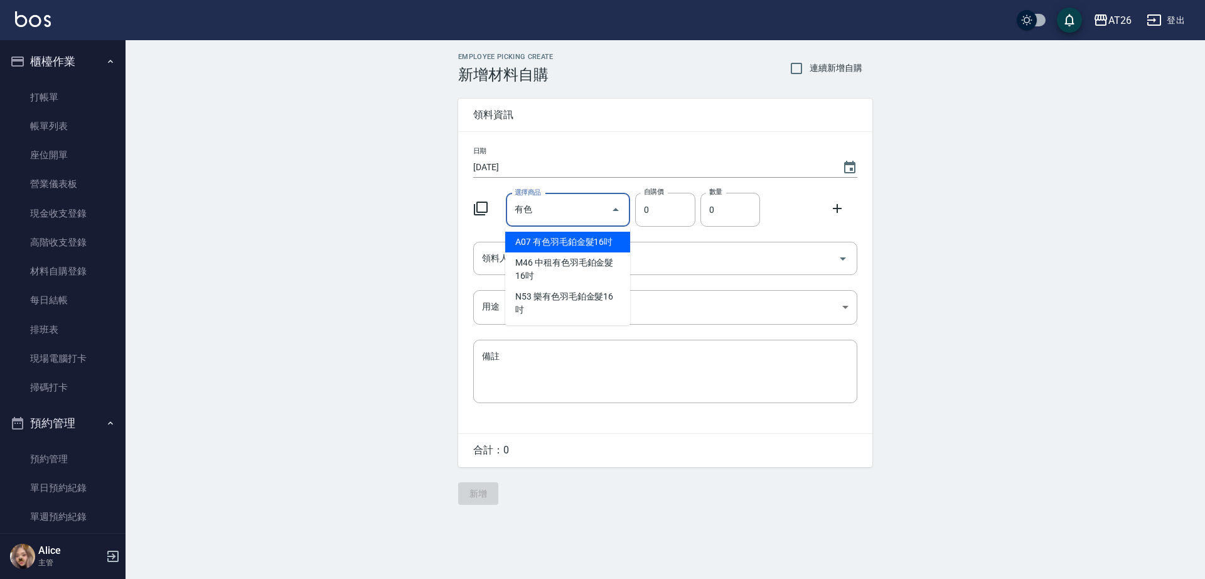
click at [549, 208] on input "有色" at bounding box center [559, 210] width 95 height 22
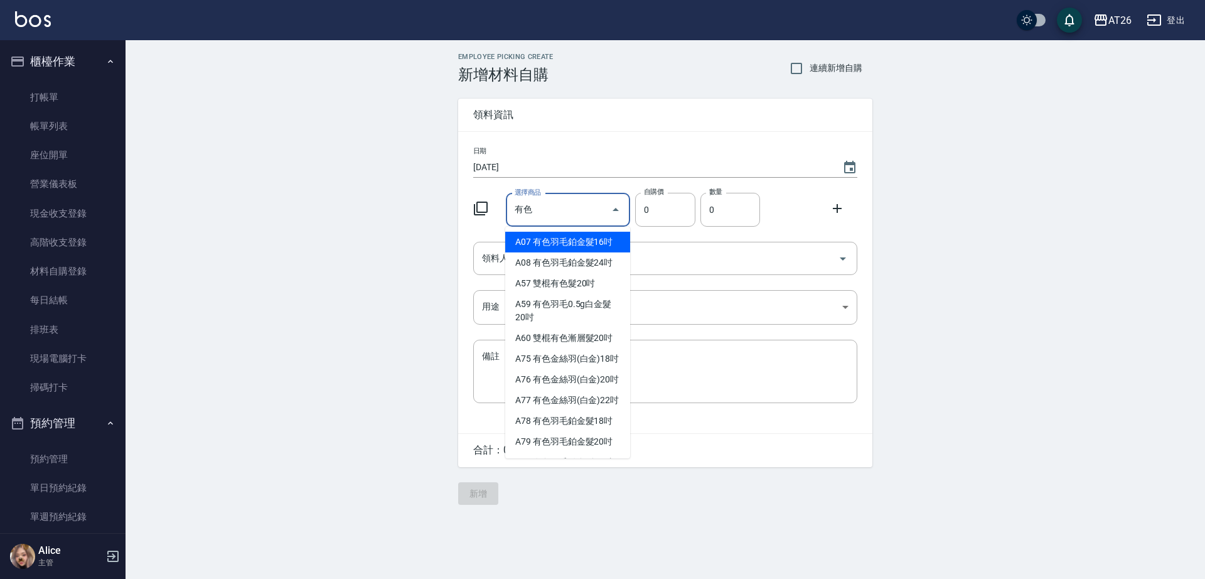
type input "有色羽毛鉑金髮16吋"
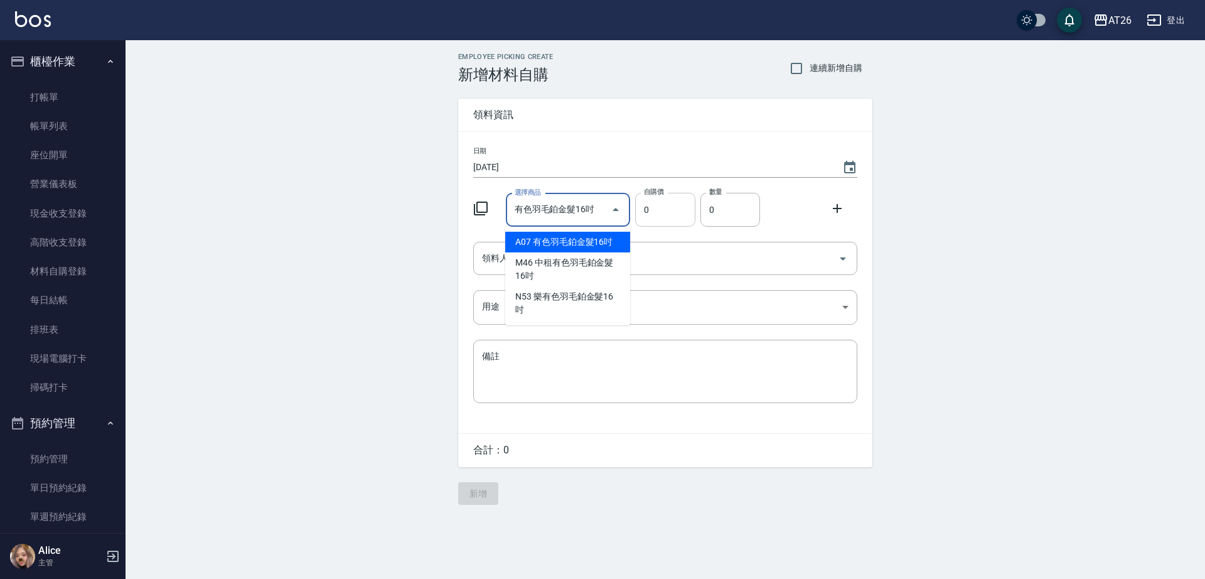
click at [686, 217] on input "0" at bounding box center [665, 210] width 60 height 34
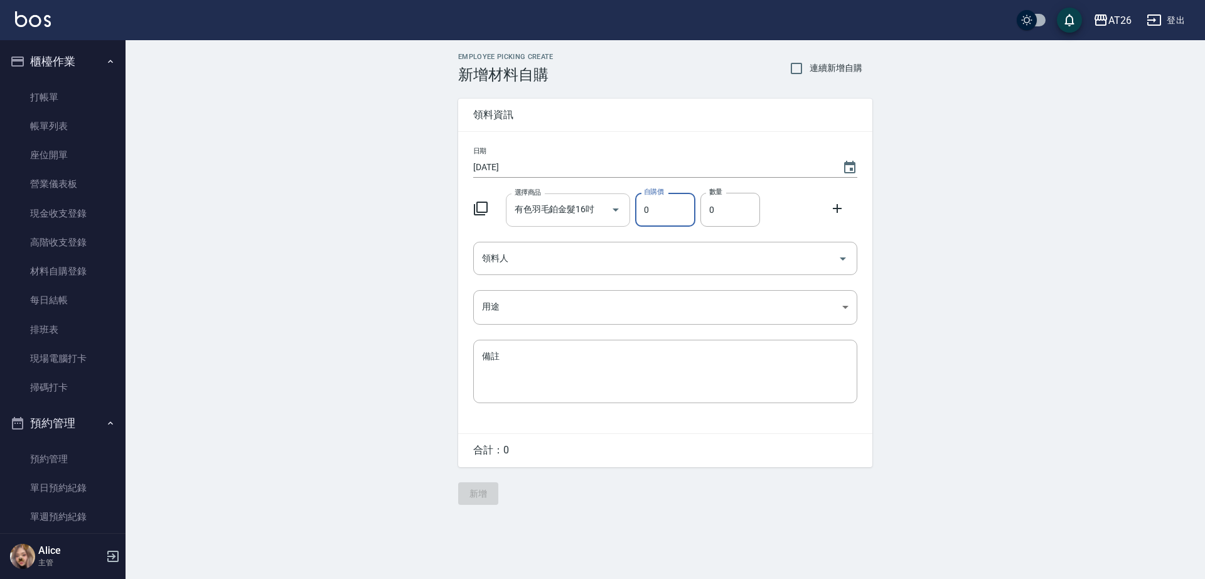
click at [607, 219] on div at bounding box center [615, 209] width 19 height 33
click at [609, 219] on div at bounding box center [615, 209] width 19 height 33
click at [668, 217] on input "0" at bounding box center [665, 210] width 60 height 34
click at [727, 210] on input "0" at bounding box center [730, 210] width 60 height 34
click at [618, 219] on button "Open" at bounding box center [616, 210] width 20 height 20
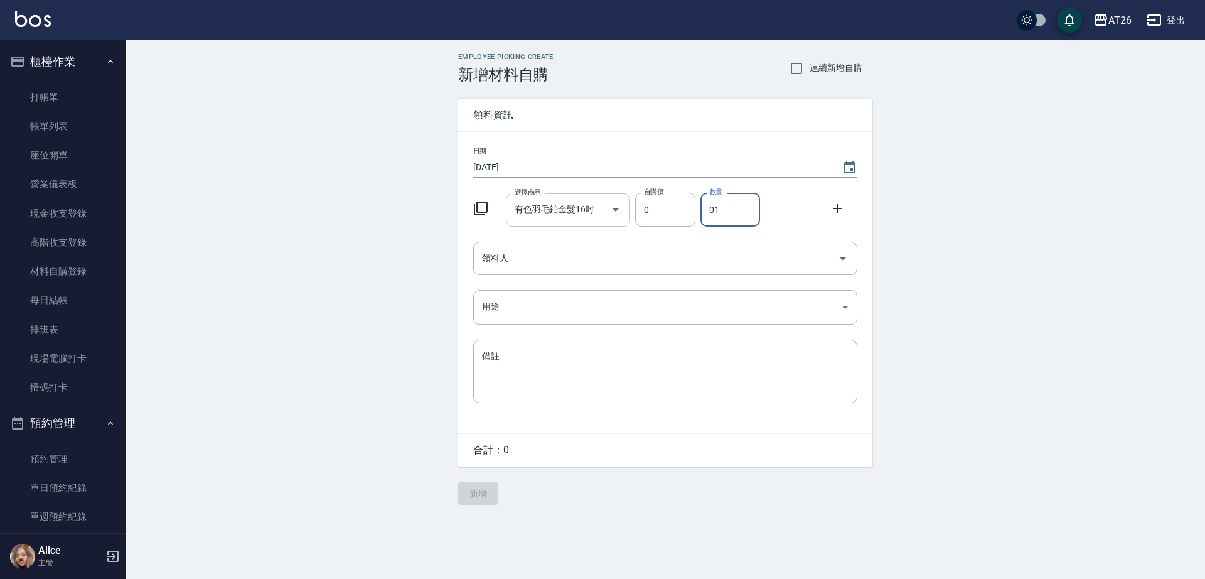
type input "01"
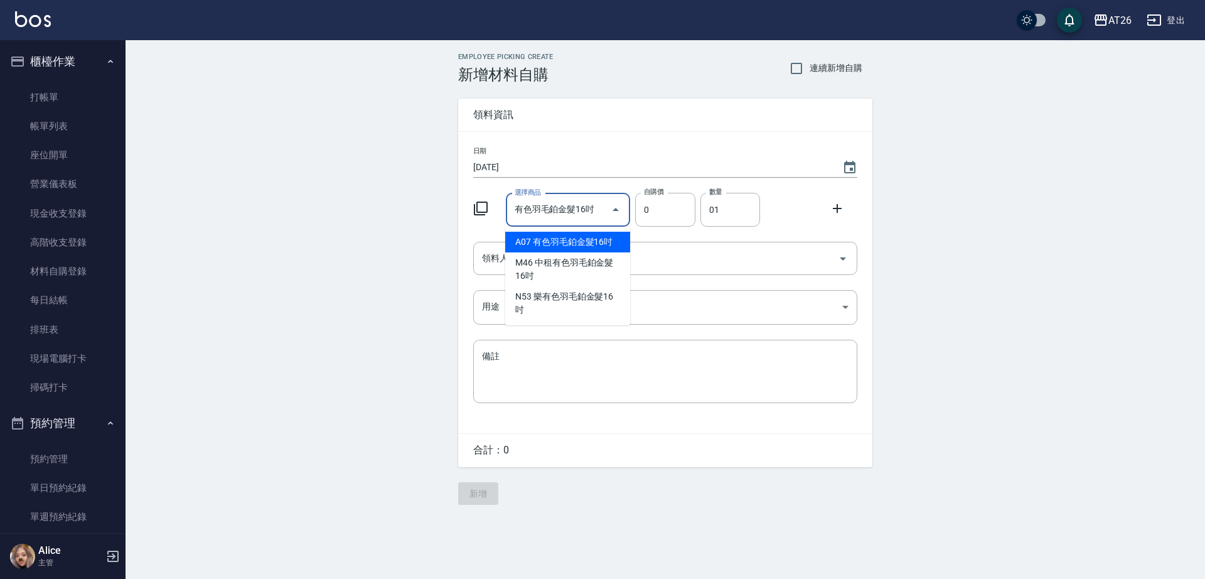
click at [614, 239] on li "A07 有色羽毛鉑金髮16吋" at bounding box center [567, 242] width 125 height 21
type input "1930"
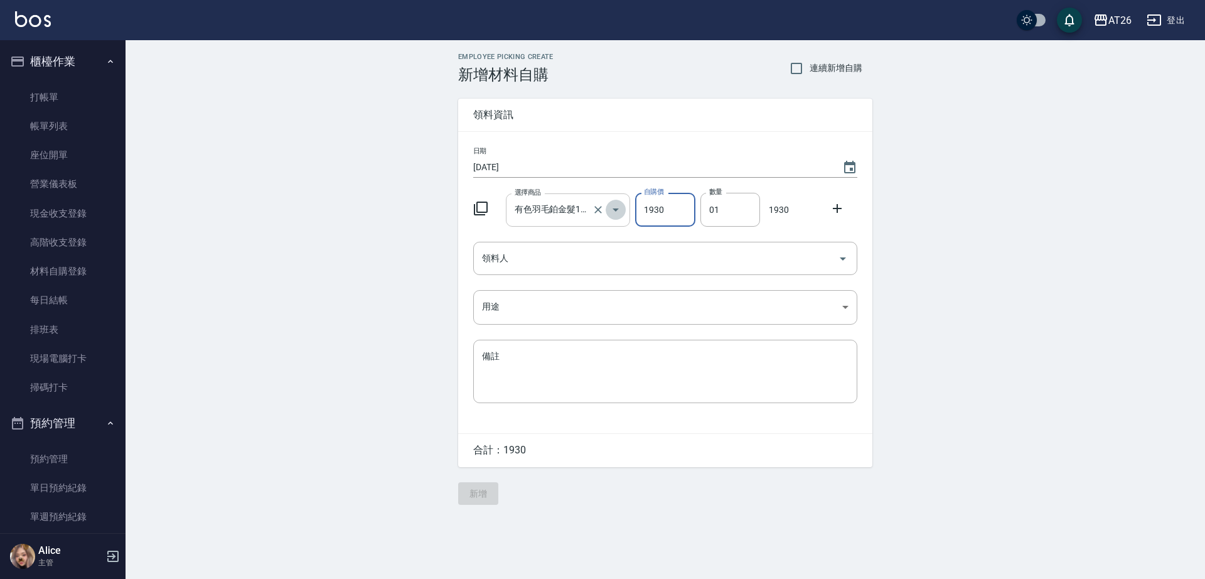
click at [615, 210] on icon "Open" at bounding box center [616, 209] width 6 height 3
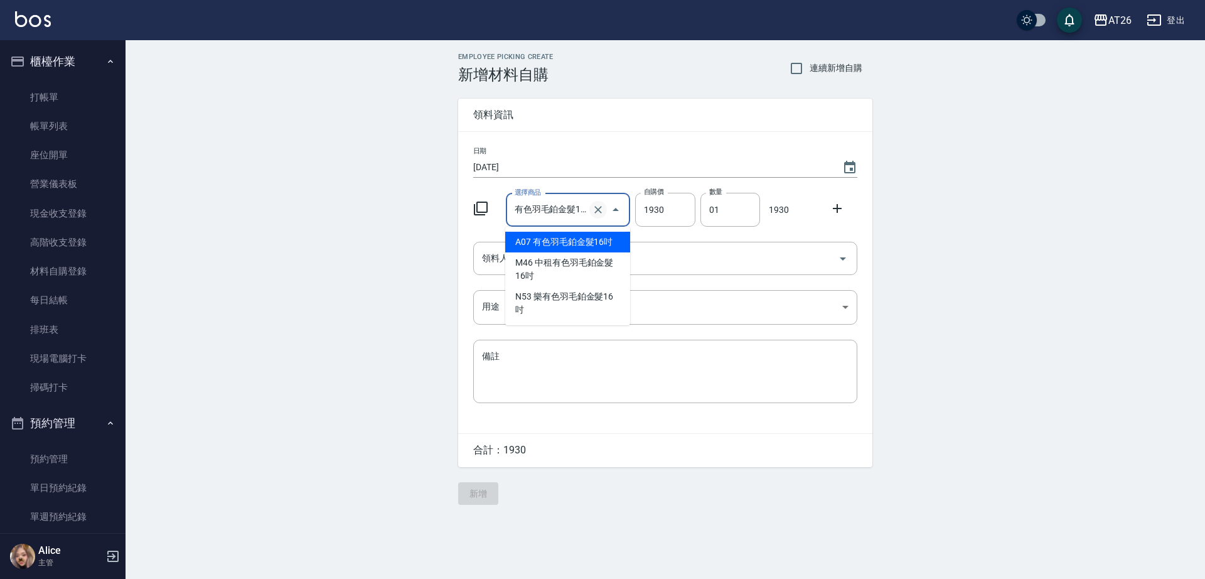
click at [599, 208] on icon "Clear" at bounding box center [598, 209] width 13 height 13
type input "0"
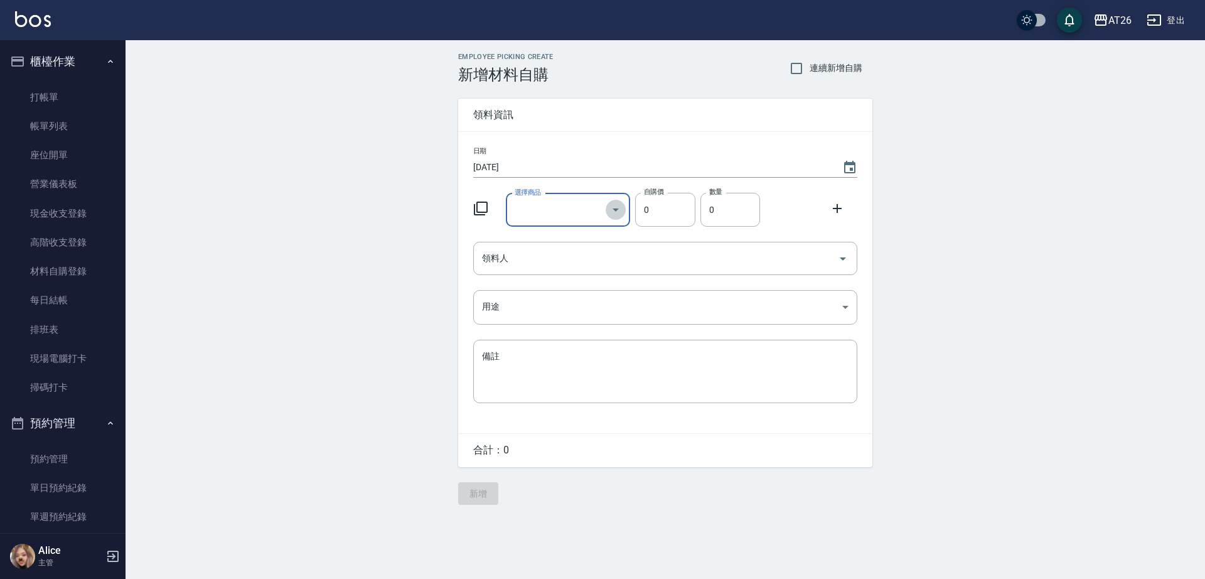
click at [615, 210] on icon "Open" at bounding box center [616, 209] width 6 height 3
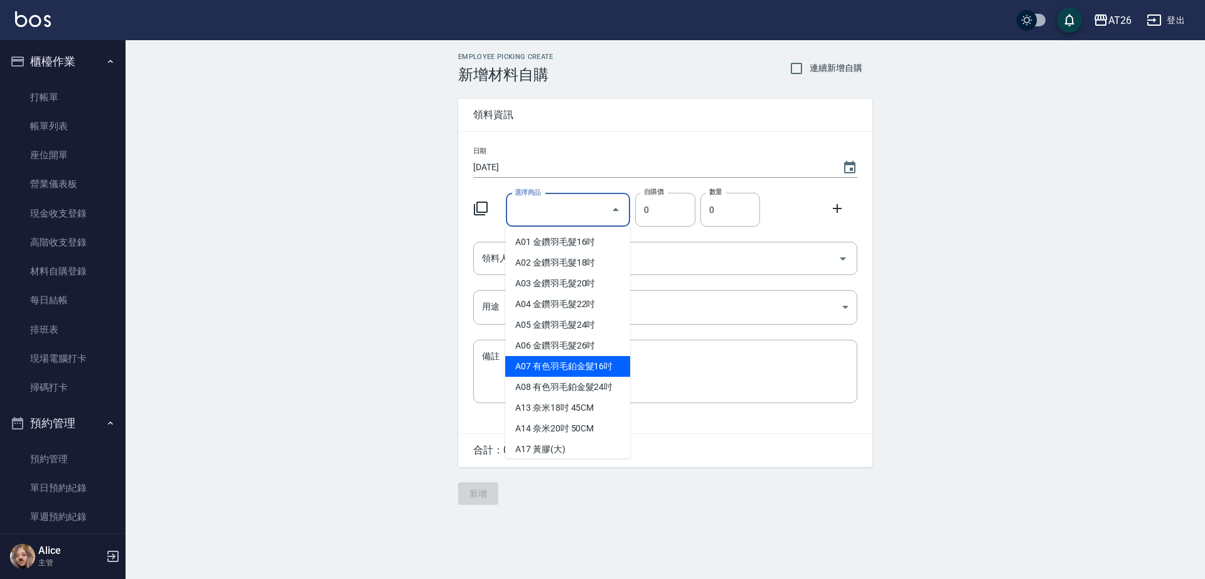
click at [584, 365] on li "A07 有色羽毛鉑金髮16吋" at bounding box center [567, 366] width 125 height 21
type input "有色羽毛鉑金髮16吋"
type input "1930"
type input "1"
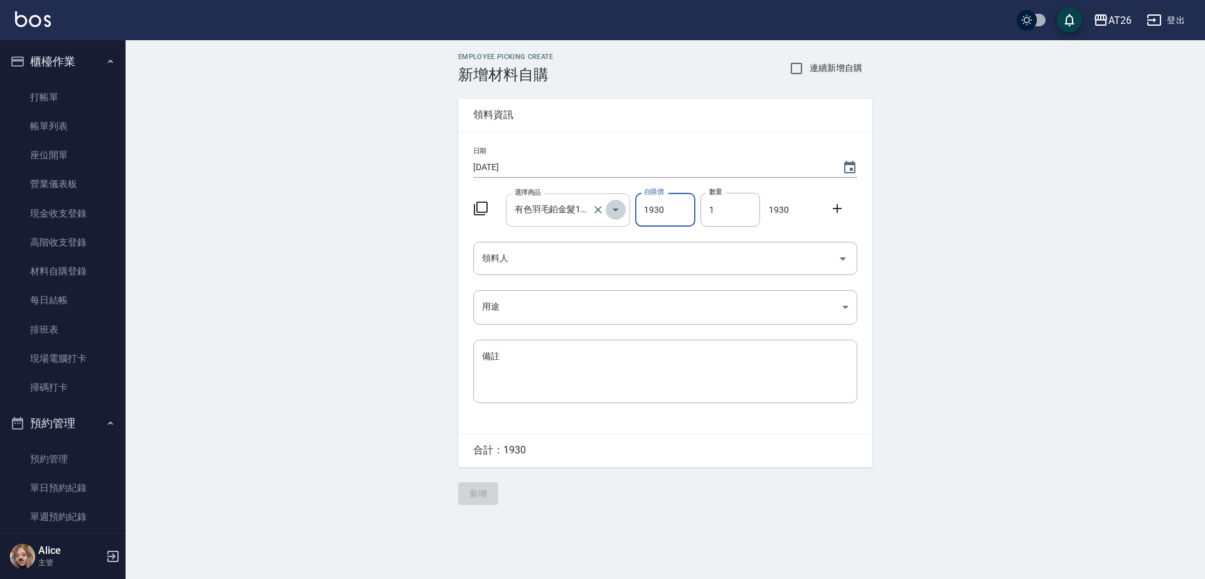
click at [621, 210] on icon "Open" at bounding box center [615, 209] width 15 height 15
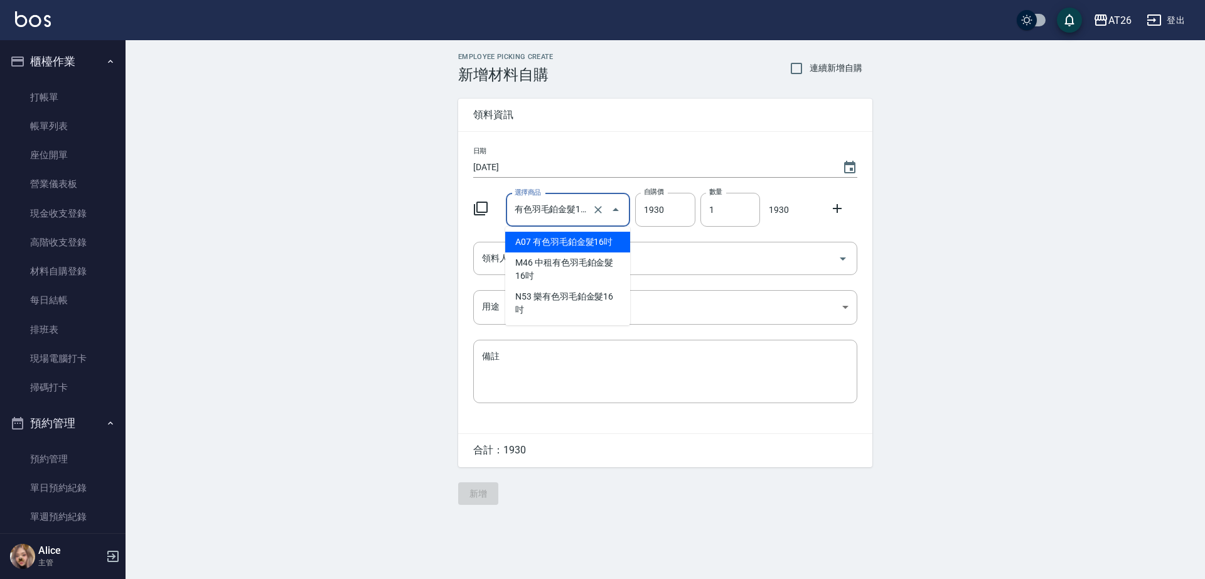
scroll to position [0, 7]
click at [601, 210] on icon "Clear" at bounding box center [598, 209] width 13 height 13
type input "0"
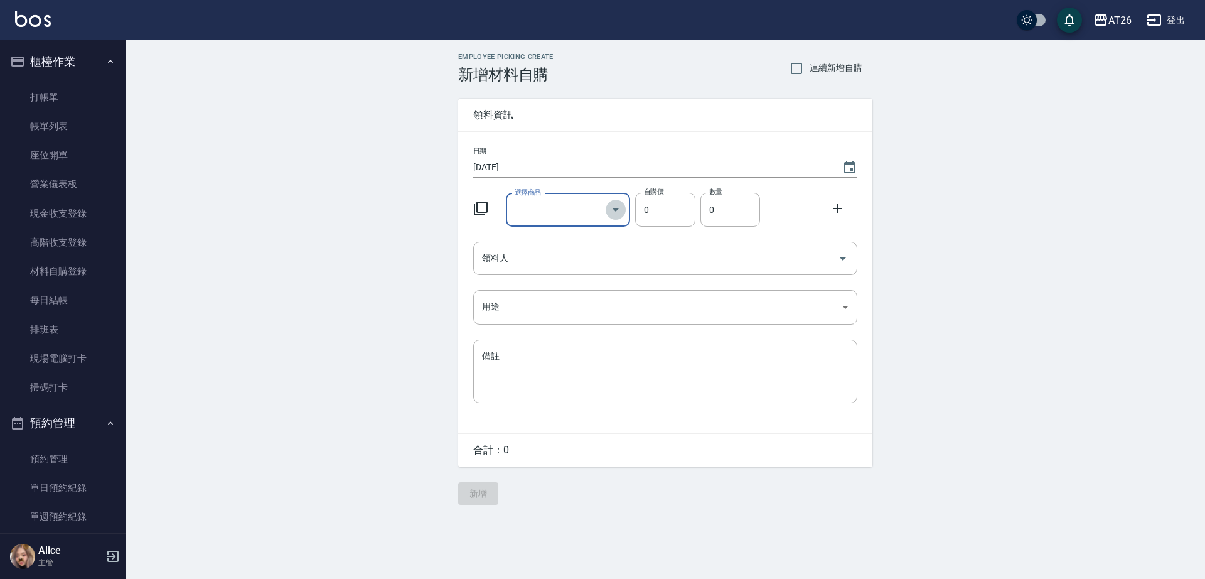
click at [619, 210] on icon "Open" at bounding box center [615, 209] width 15 height 15
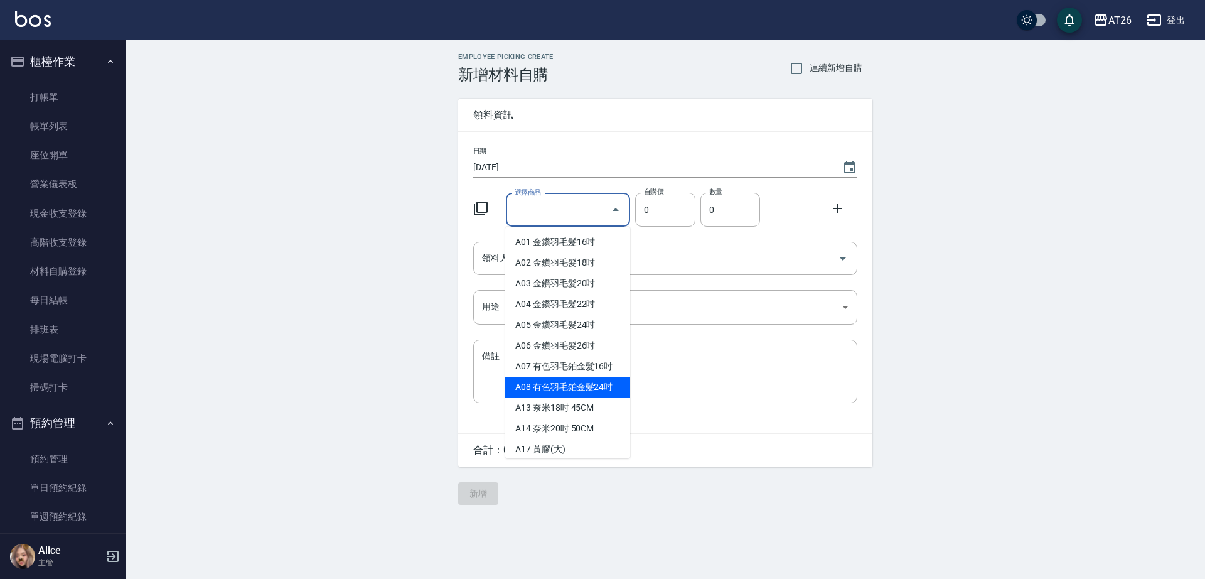
click at [598, 375] on ul "A01 金鑽羽毛髮16吋 A02 金鑽羽毛髮18吋 A03 金鑽羽毛髮20吋 A04 金鑽羽毛髮22吋 A05 金鑽羽毛髮24吋 A06 金鑽羽毛髮26吋 A…" at bounding box center [567, 343] width 125 height 232
click at [598, 373] on li "A07 有色羽毛鉑金髮16吋" at bounding box center [567, 366] width 125 height 21
type input "有色羽毛鉑金髮16吋"
type input "1930"
type input "1"
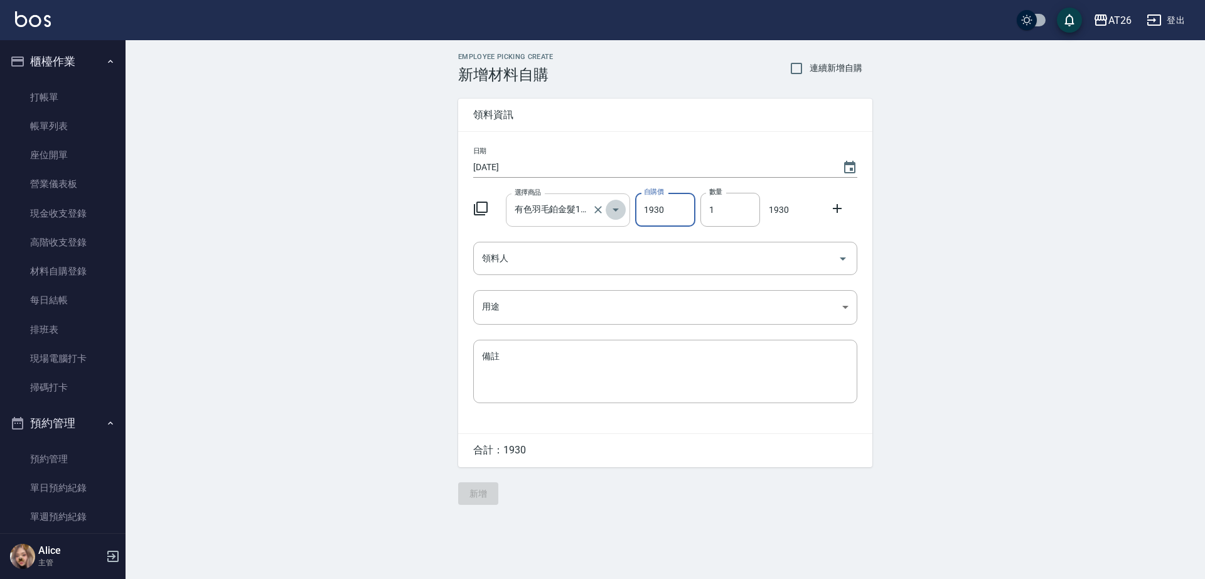
click at [618, 208] on icon "Open" at bounding box center [616, 209] width 6 height 3
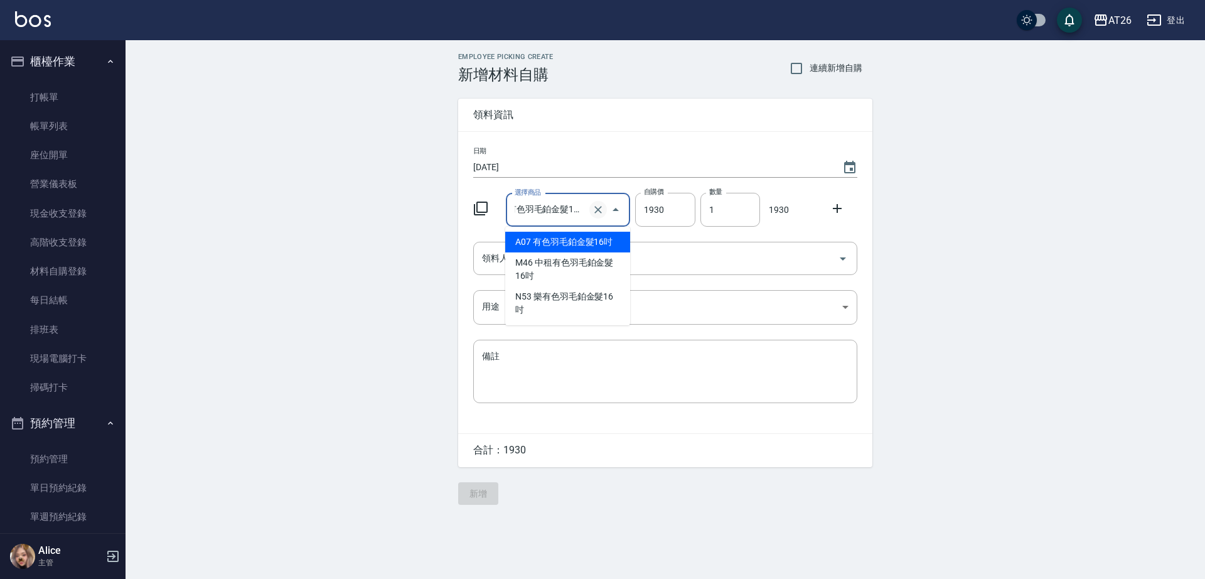
click at [601, 210] on icon "Clear" at bounding box center [598, 209] width 13 height 13
type input "0"
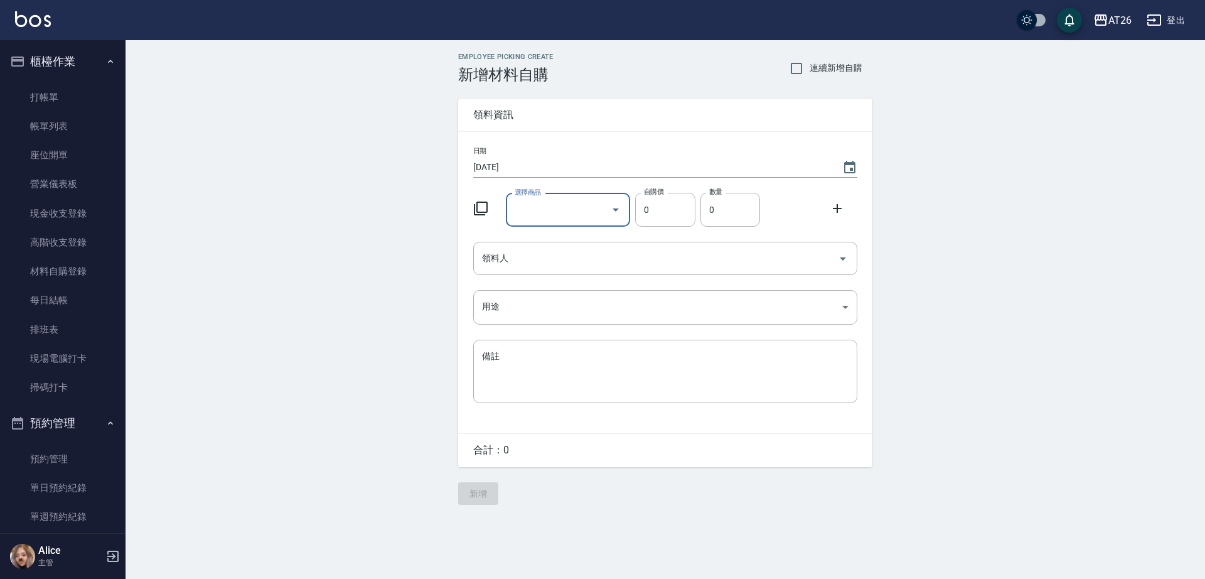
scroll to position [0, 0]
type input "u"
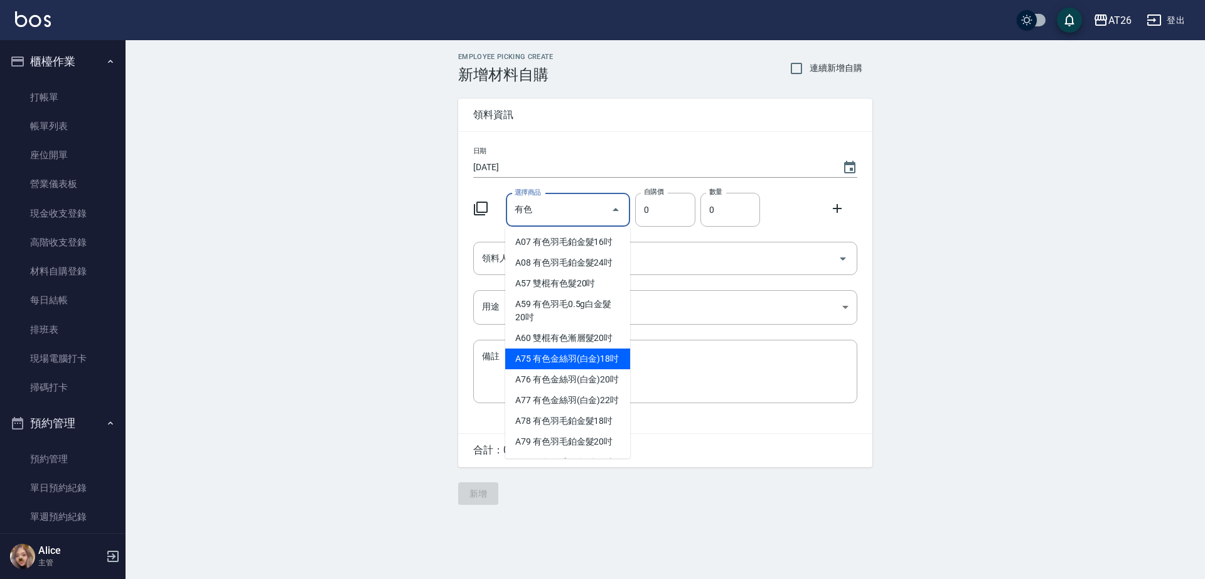
click at [637, 421] on div "日期 [DATE] 選擇商品 有色 選擇商品 自購價 0 自購價 數量 0 數量 領料人 領料人 用途 ​ 用途 備註 x 備註" at bounding box center [665, 282] width 414 height 301
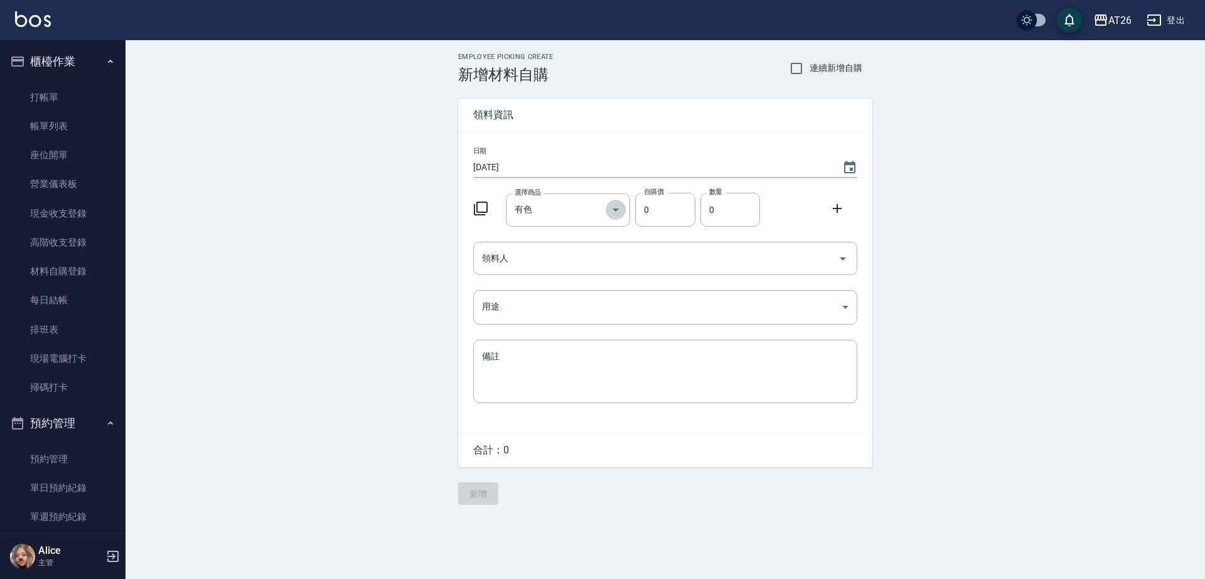
click at [614, 211] on icon "Open" at bounding box center [615, 209] width 15 height 15
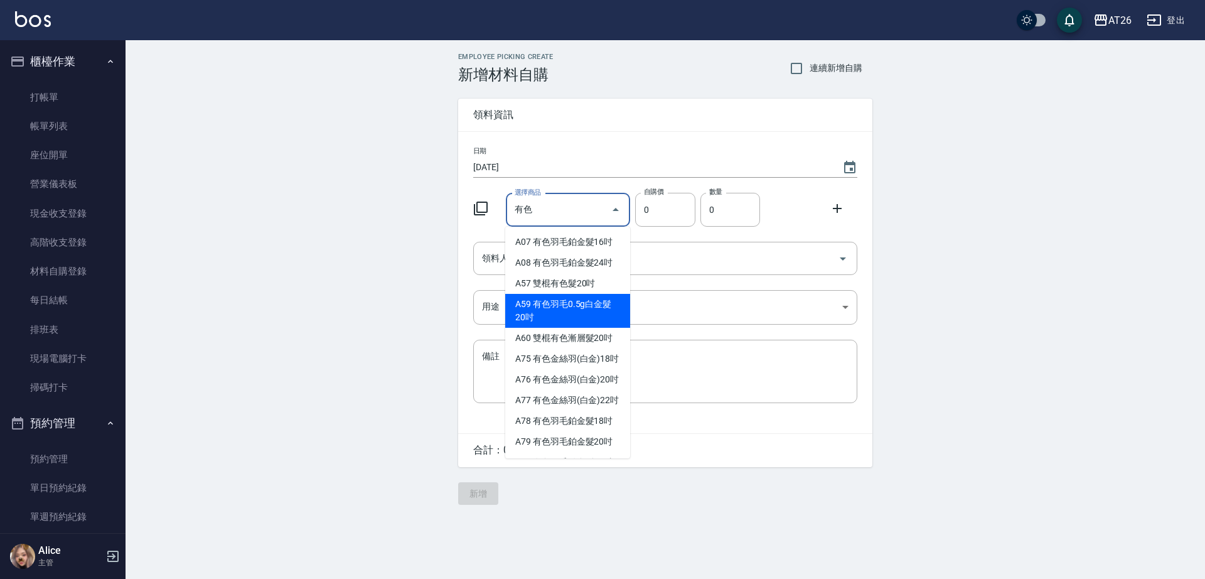
click at [608, 303] on li "A59 有色羽毛0.5g白金髮20吋" at bounding box center [567, 311] width 125 height 34
type input "有色羽毛0.5g白金髮20吋"
type input "775"
type input "1"
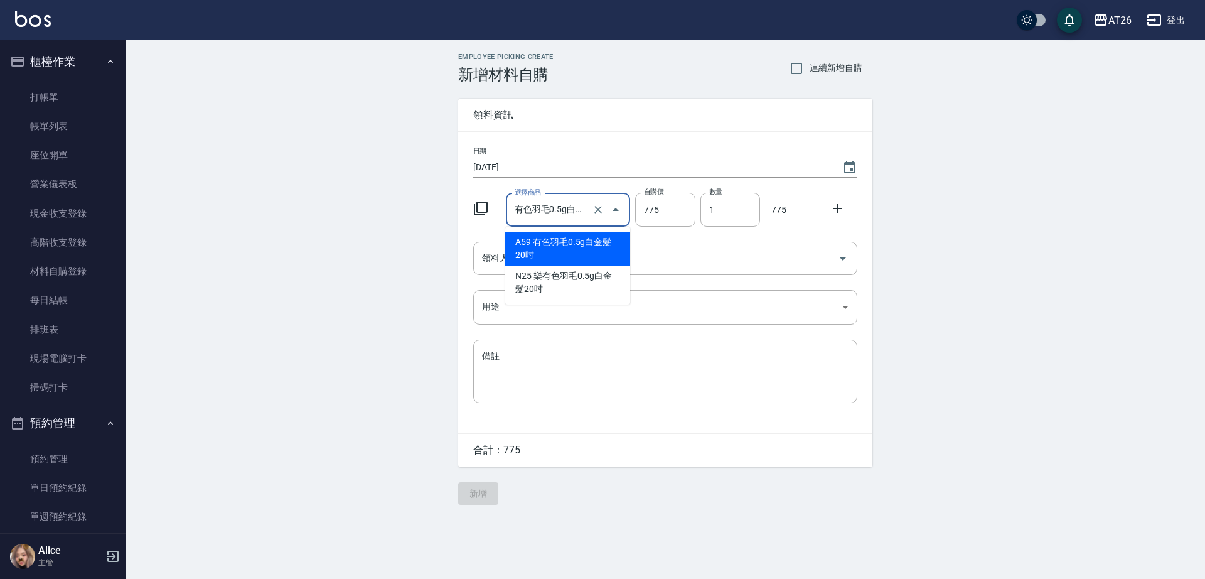
click at [539, 202] on input "有色羽毛0.5g白金髮20吋" at bounding box center [551, 210] width 78 height 22
click at [552, 248] on li "A59 有色羽毛0.5g白金髮20吋" at bounding box center [567, 249] width 125 height 34
click at [596, 210] on icon "Clear" at bounding box center [598, 209] width 13 height 13
type input "0"
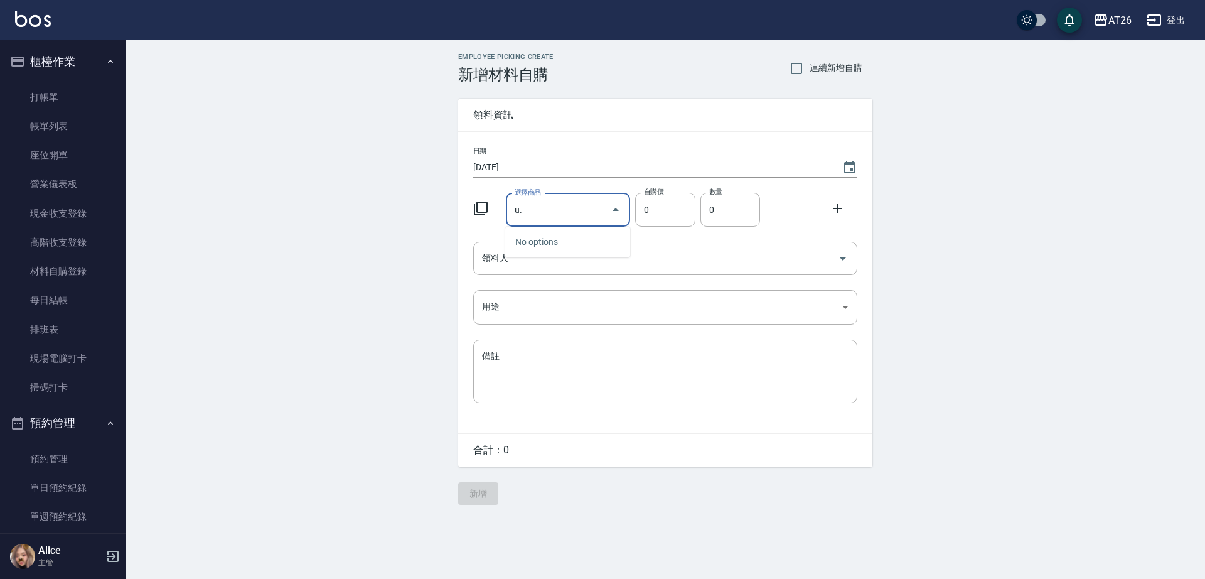
type input "u"
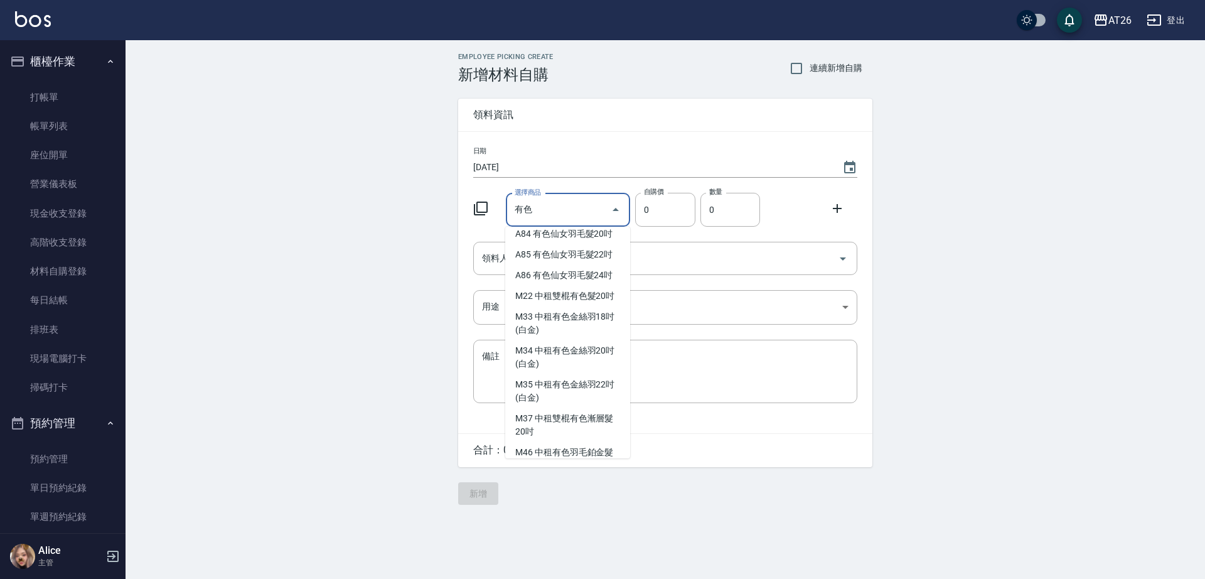
scroll to position [314, 0]
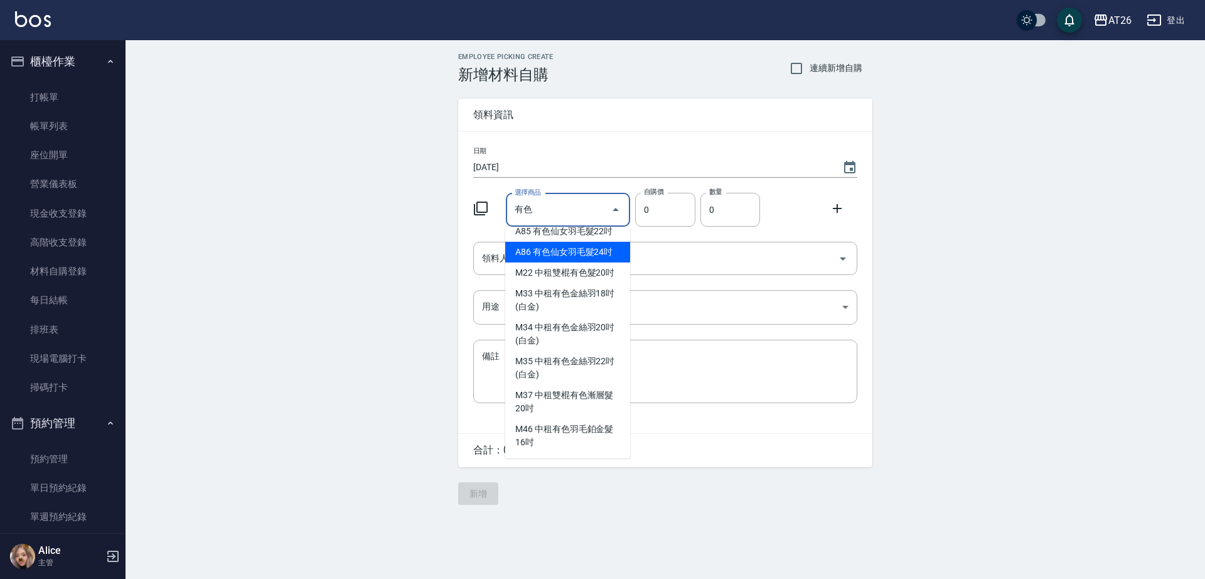
click at [707, 485] on div "Employee Picking Create 新增材料自購 連續新增自購 領料資訊 日期 [DATE] 選擇商品 有色 選擇商品 自購價 0 自購價 數量 …" at bounding box center [665, 278] width 439 height 477
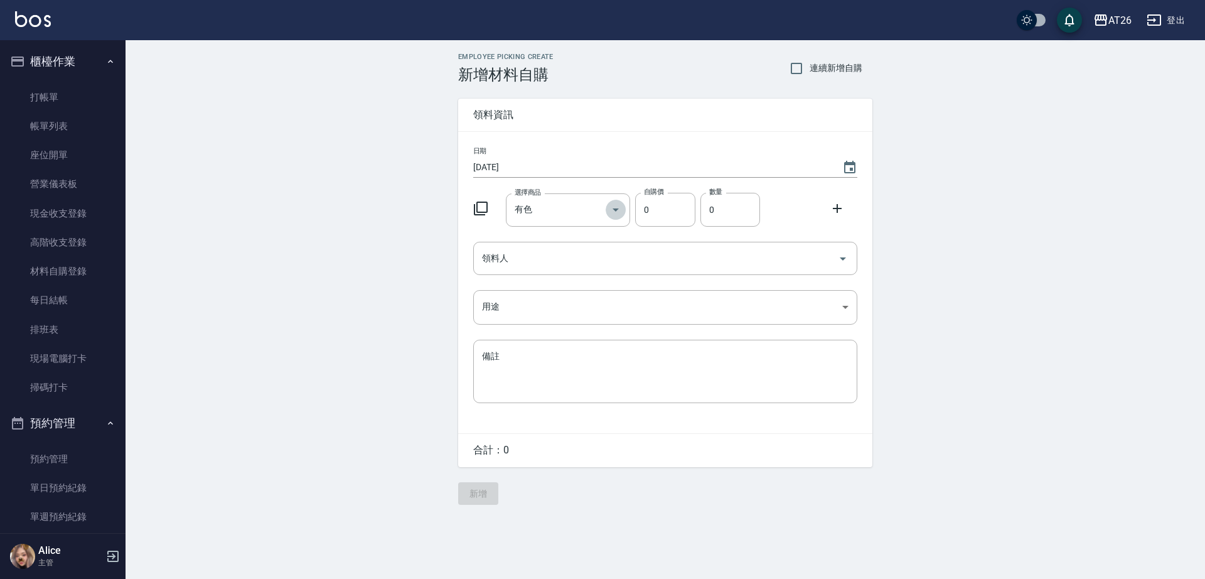
click at [618, 210] on icon "Open" at bounding box center [615, 209] width 15 height 15
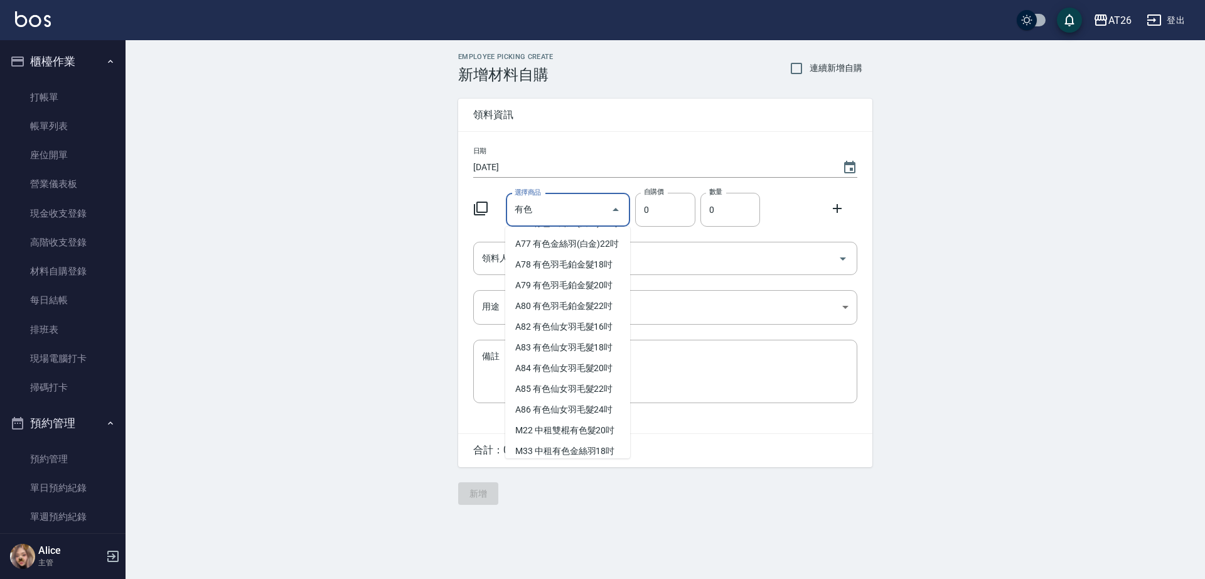
scroll to position [157, 0]
click at [603, 336] on li "A82 有色仙女羽毛髮16吋" at bounding box center [567, 326] width 125 height 21
type input "有色仙女羽毛髮16吋"
type input "2380"
type input "1"
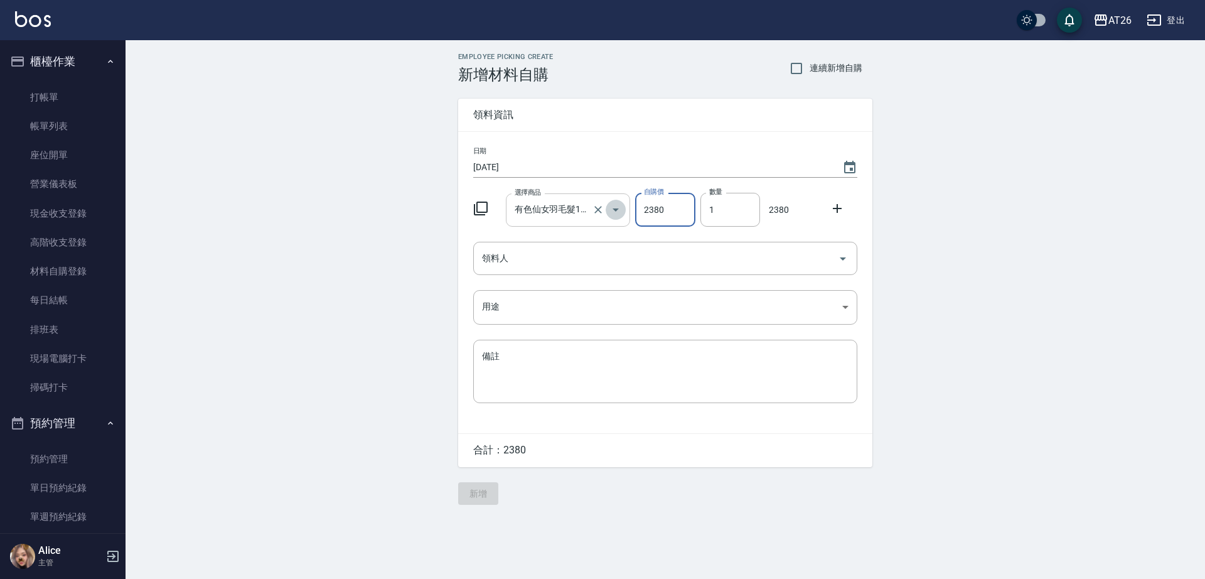
click at [618, 206] on icon "Open" at bounding box center [615, 209] width 15 height 15
click at [598, 206] on icon "Clear" at bounding box center [598, 209] width 13 height 13
type input "0"
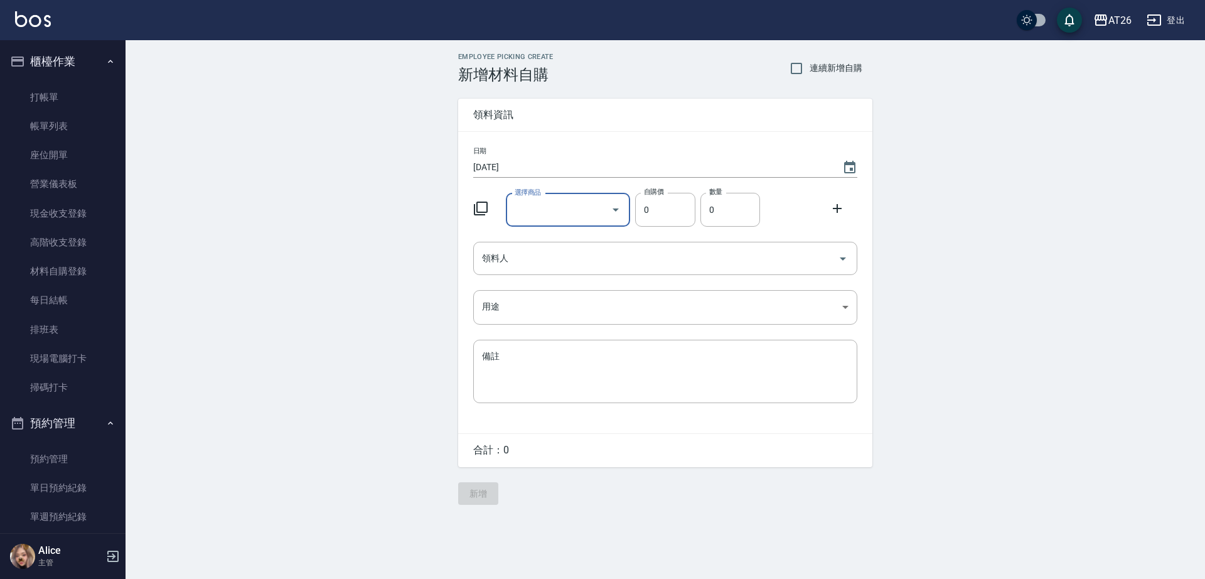
scroll to position [0, 0]
type input "u"
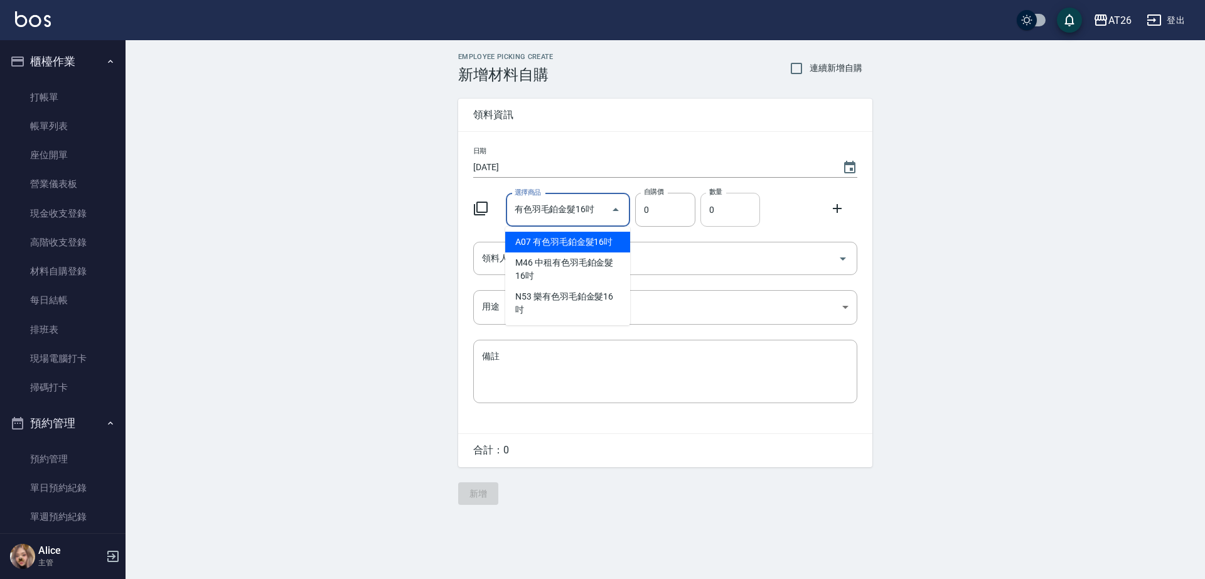
type input "有色"
click at [717, 202] on input "0" at bounding box center [730, 210] width 60 height 34
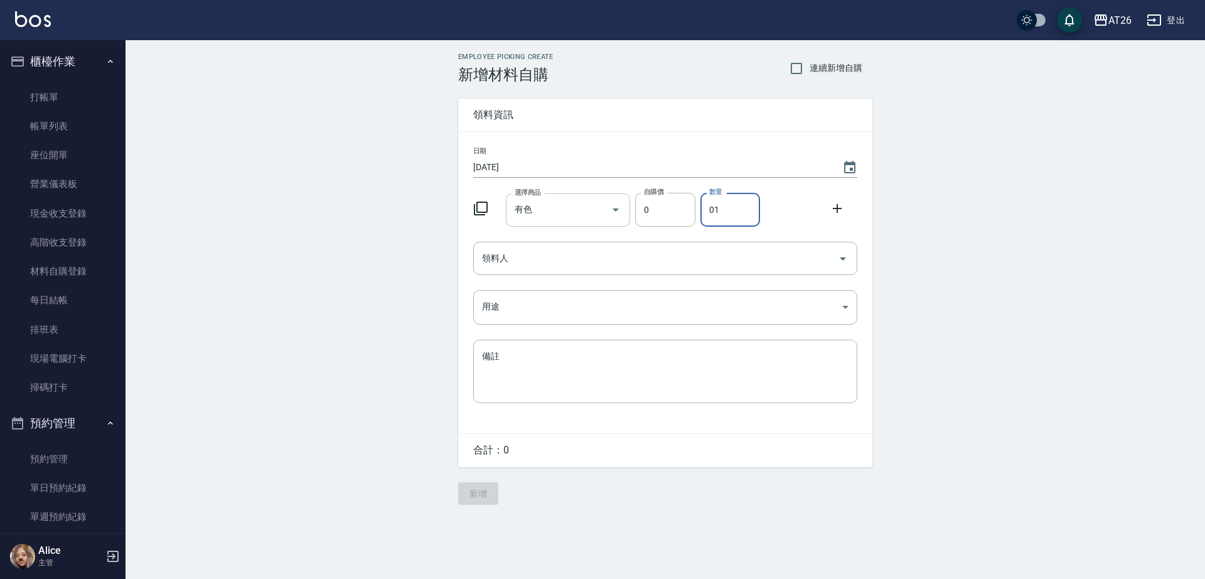
type input "01"
click at [568, 210] on input "有色" at bounding box center [559, 210] width 95 height 22
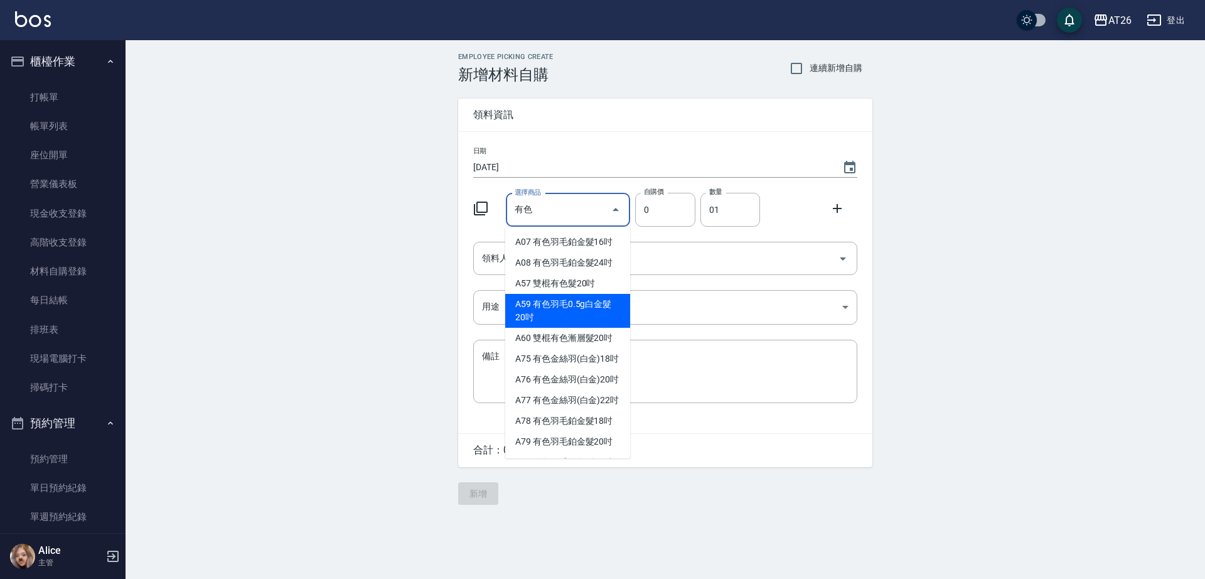
click at [1014, 355] on div "Employee Picking Create 新增材料自購 連續新增自購 領料資訊 日期 [DATE] 選擇商品 有色 選擇商品 自購價 0 自購價 數量 …" at bounding box center [666, 278] width 1080 height 477
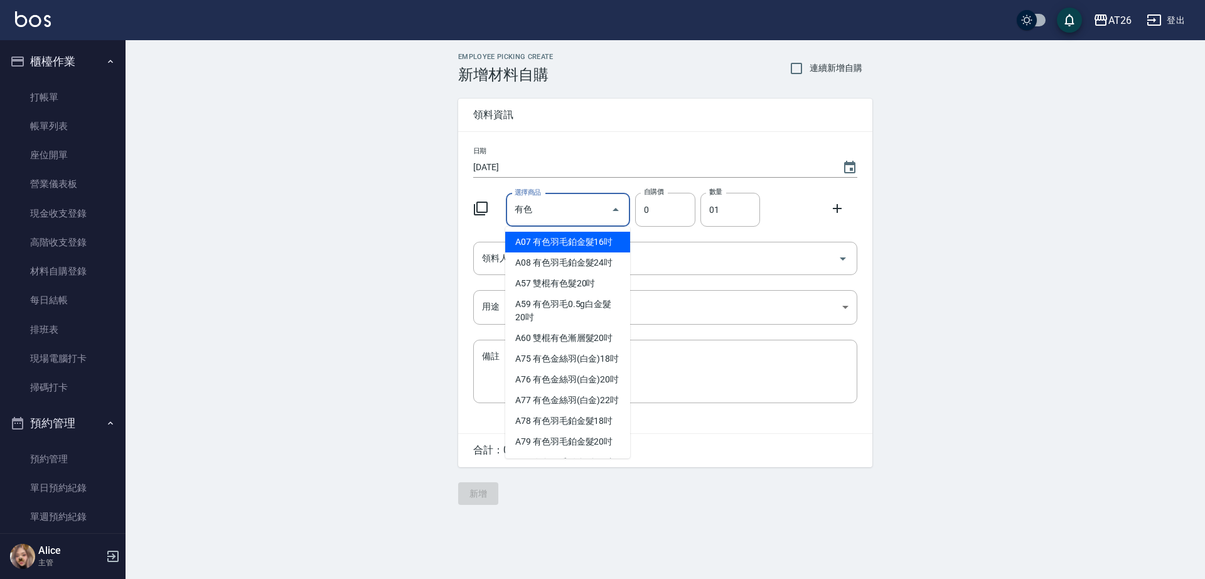
click at [582, 207] on input "有色" at bounding box center [559, 210] width 95 height 22
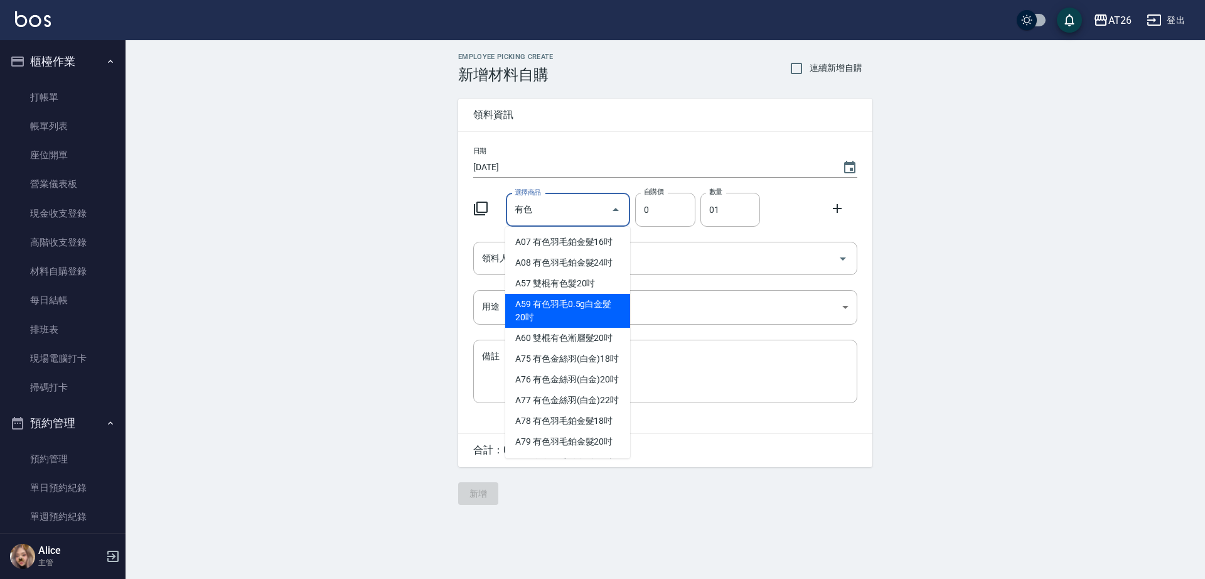
type input "有色羽毛鉑金髮16吋"
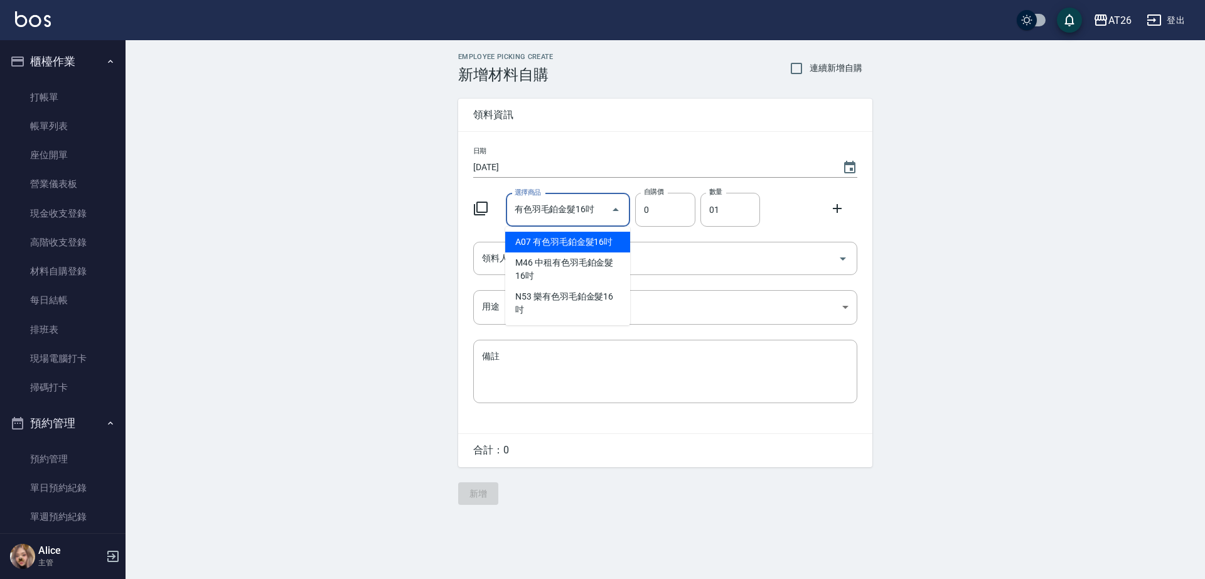
click at [586, 245] on li "A07 有色羽毛鉑金髮16吋" at bounding box center [567, 242] width 125 height 21
type input "1930"
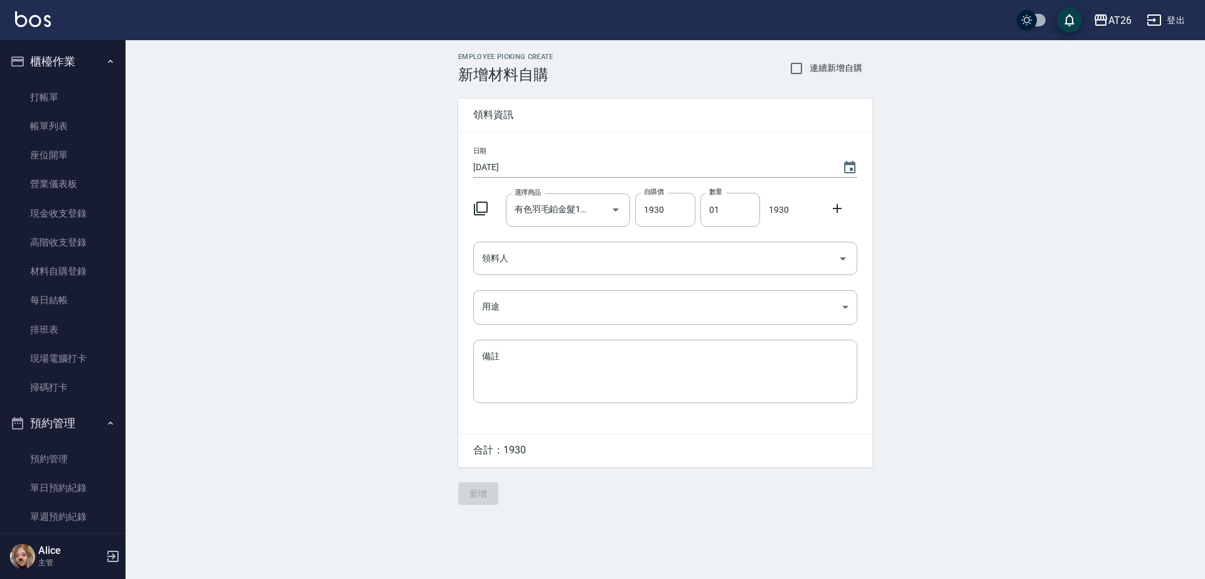
click at [958, 261] on div "Employee Picking Create 新增材料自購 連續新增自購 領料資訊 日期 [DATE] 選擇商品 有色羽毛鉑金髮16吋 選擇商品 自購價 1…" at bounding box center [666, 278] width 1080 height 477
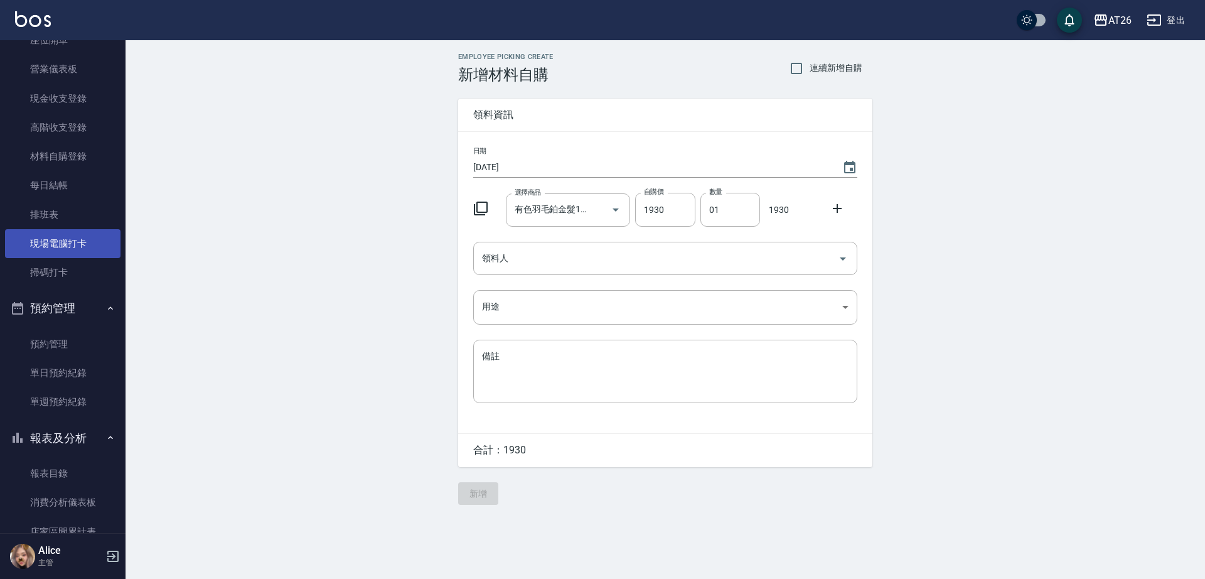
scroll to position [235, 0]
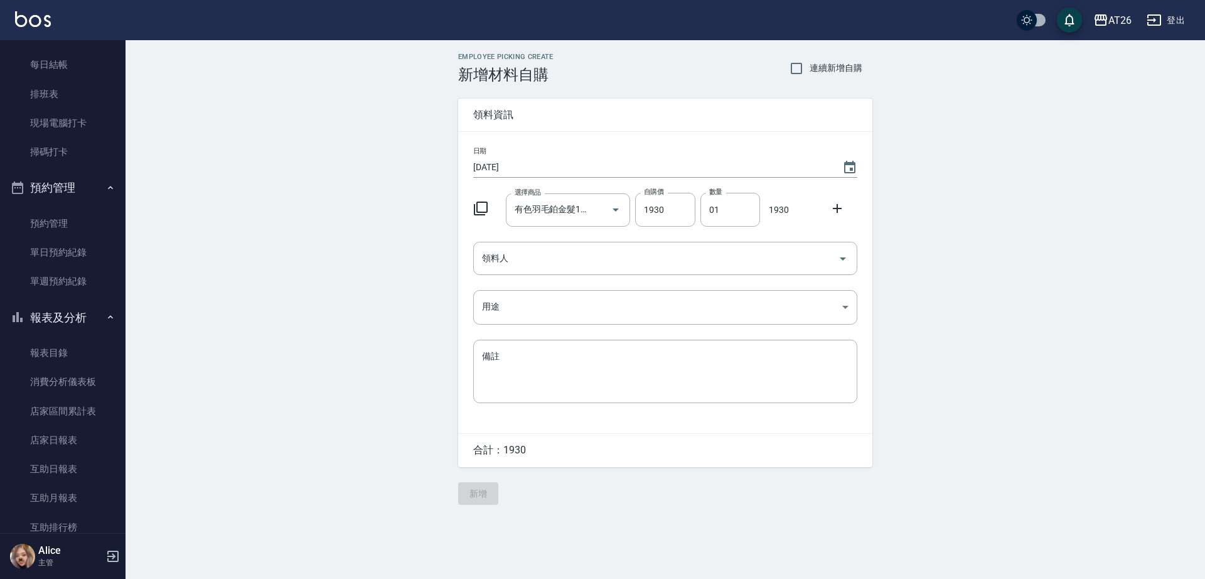
click at [596, 211] on icon "Clear" at bounding box center [598, 209] width 13 height 13
type input "0"
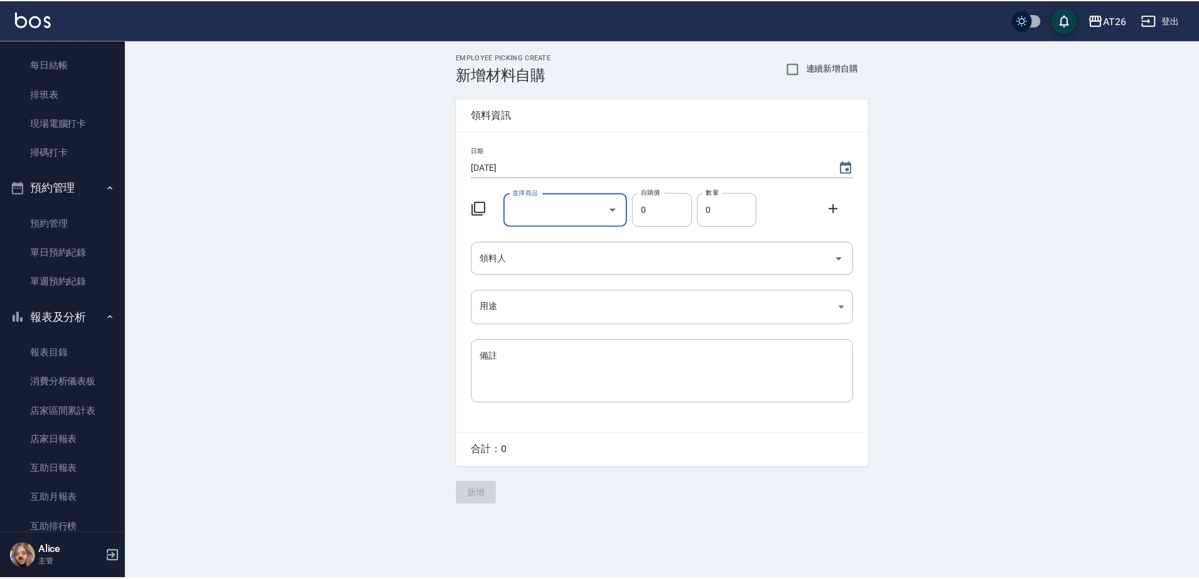
scroll to position [0, 0]
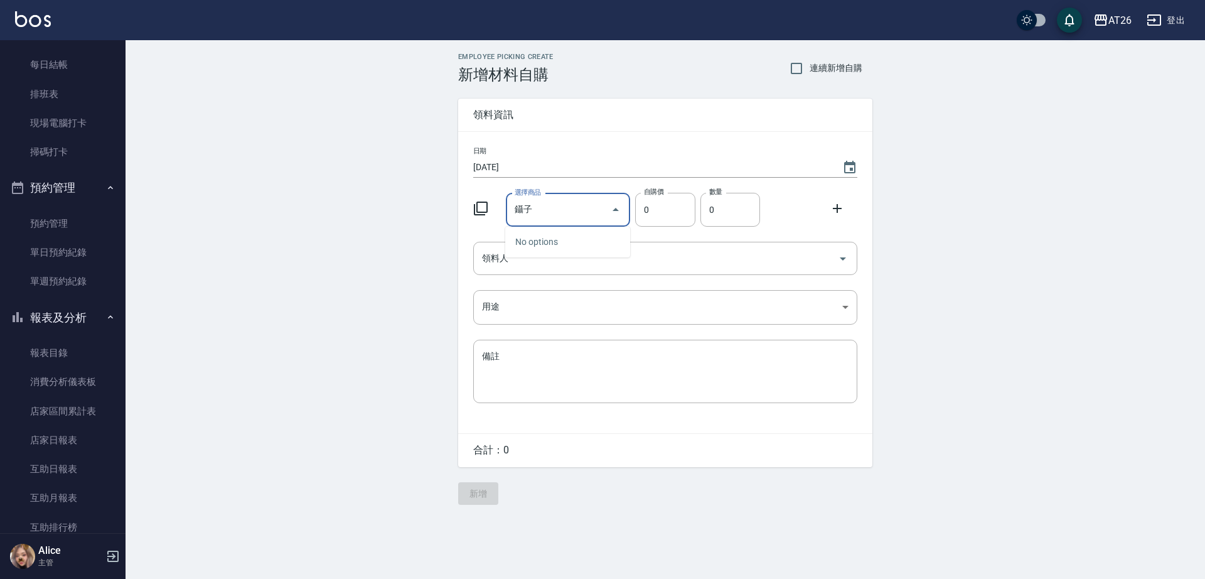
type input "聶"
type input "鉑金鉗子"
type input "100"
type input "1"
click at [556, 262] on input "領料人" at bounding box center [656, 258] width 354 height 22
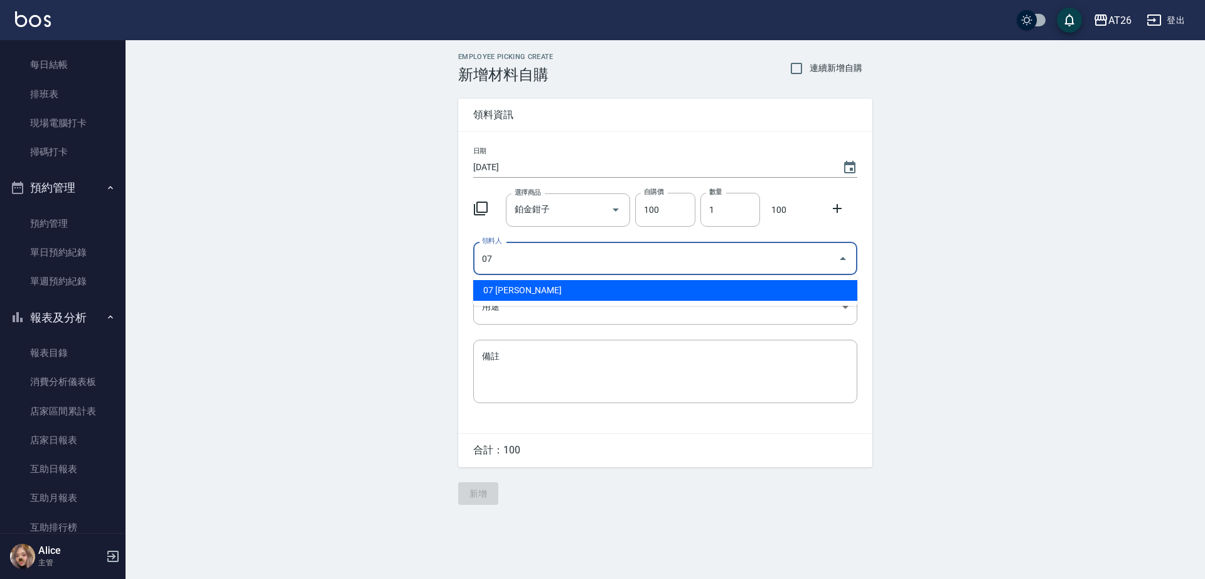
type input "07 [PERSON_NAME]"
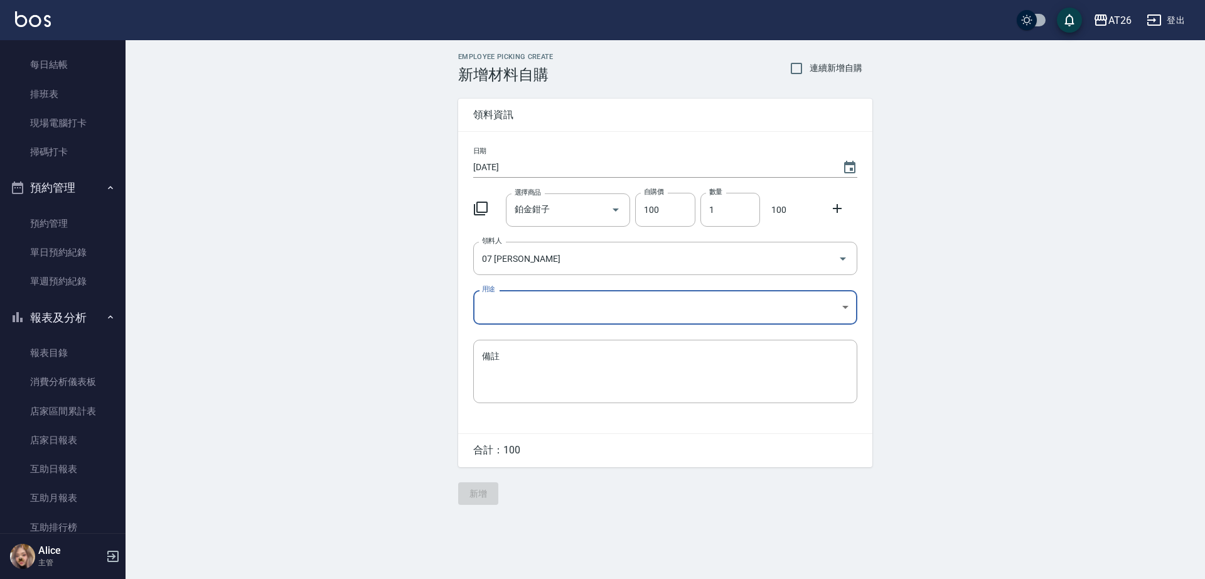
click at [557, 288] on div "日期 [DATE] 選擇商品 鉑金鉗子 選擇商品 自購價 100 自購價 數量 1 數量 100 領料人 07 [PERSON_NAME] 領料人 用途 ​ …" at bounding box center [665, 282] width 414 height 301
click at [557, 295] on body "AT26 登出 櫃檯作業 打帳單 帳單列表 座位開單 營業儀表板 現金收支登錄 高階收支登錄 材料自購登錄 每日結帳 排班表 現場電腦打卡 掃碼打卡 預約管理…" at bounding box center [602, 289] width 1205 height 579
click at [518, 358] on li "自購" at bounding box center [665, 360] width 384 height 21
type input "自購"
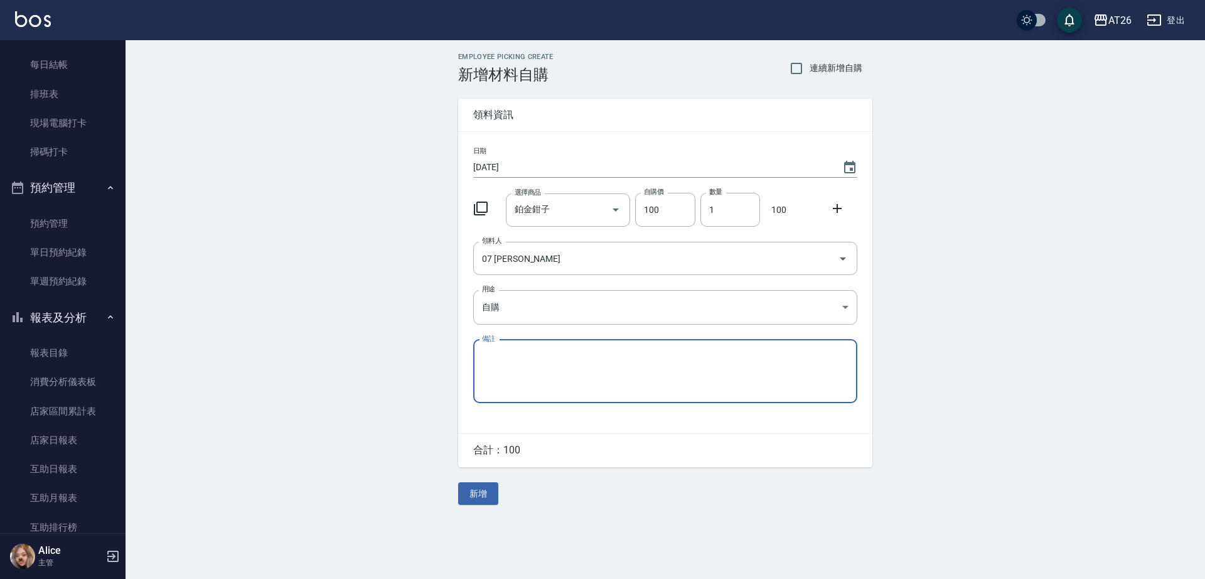
click at [501, 503] on div "Employee Picking Create 新增材料自購 連續新增自購 領料資訊 日期 [DATE] 選擇商品 鉑金鉗子 選擇商品 自購價 100 自購價…" at bounding box center [665, 278] width 439 height 477
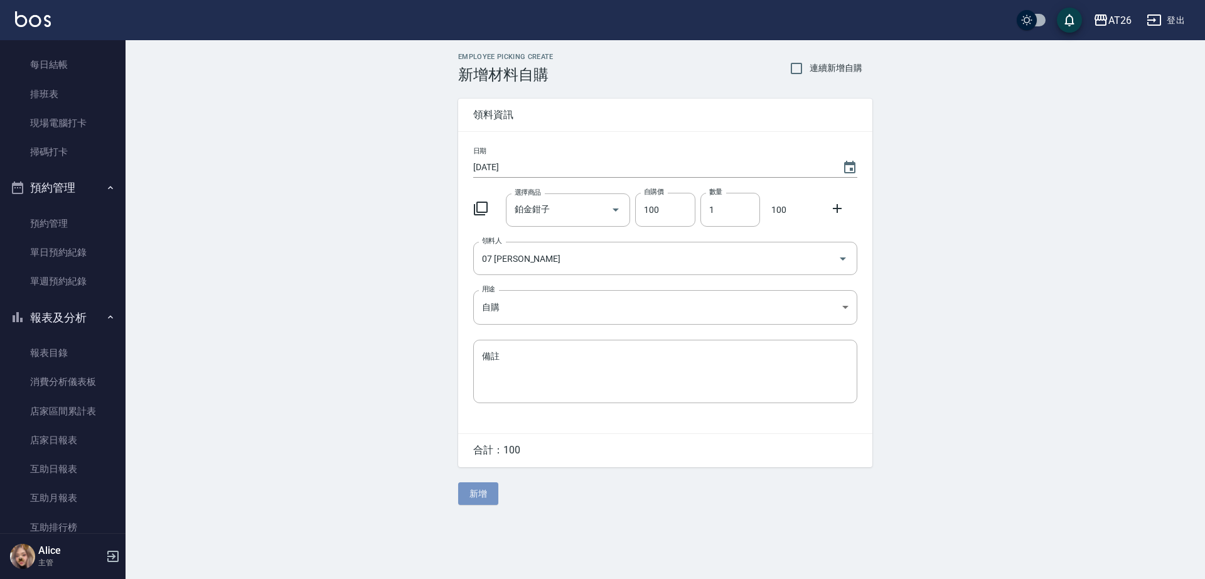
click at [496, 500] on button "新增" at bounding box center [478, 493] width 40 height 23
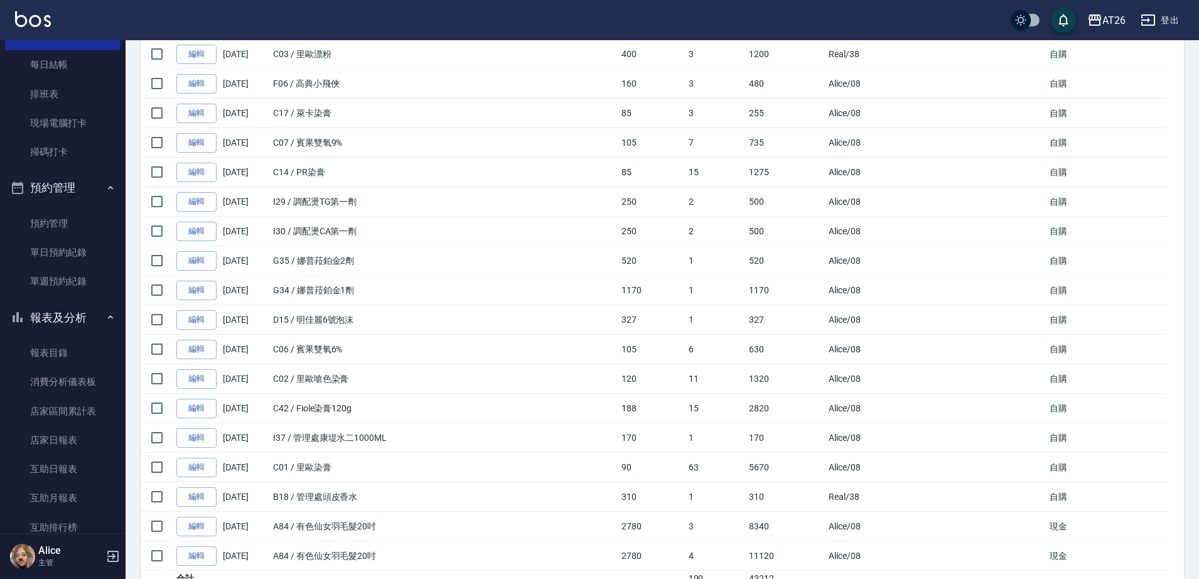
scroll to position [606, 0]
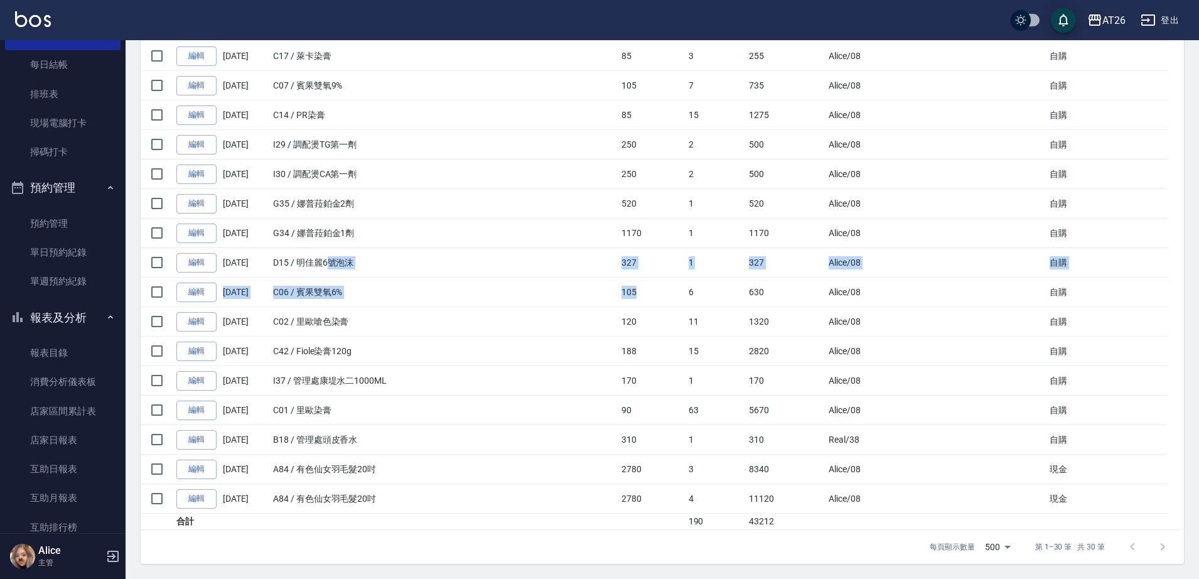
drag, startPoint x: 331, startPoint y: 259, endPoint x: 683, endPoint y: 287, distance: 353.3
click at [683, 287] on tbody "編輯 [DATE] A20 / 鉑金鉗子 100 1 100 [PERSON_NAME] /07 自購 編輯 [DATE] F17 / 耳罩 130 1 13…" at bounding box center [662, 78] width 1043 height 901
click at [685, 287] on td "105" at bounding box center [651, 292] width 67 height 30
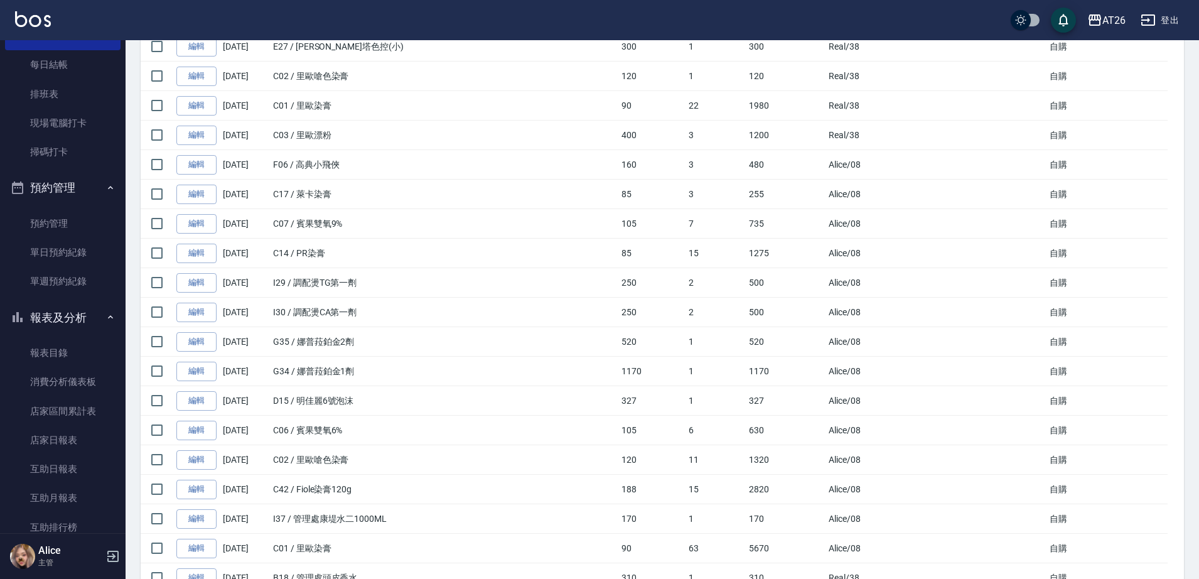
scroll to position [449, 0]
